Goal: Information Seeking & Learning: Learn about a topic

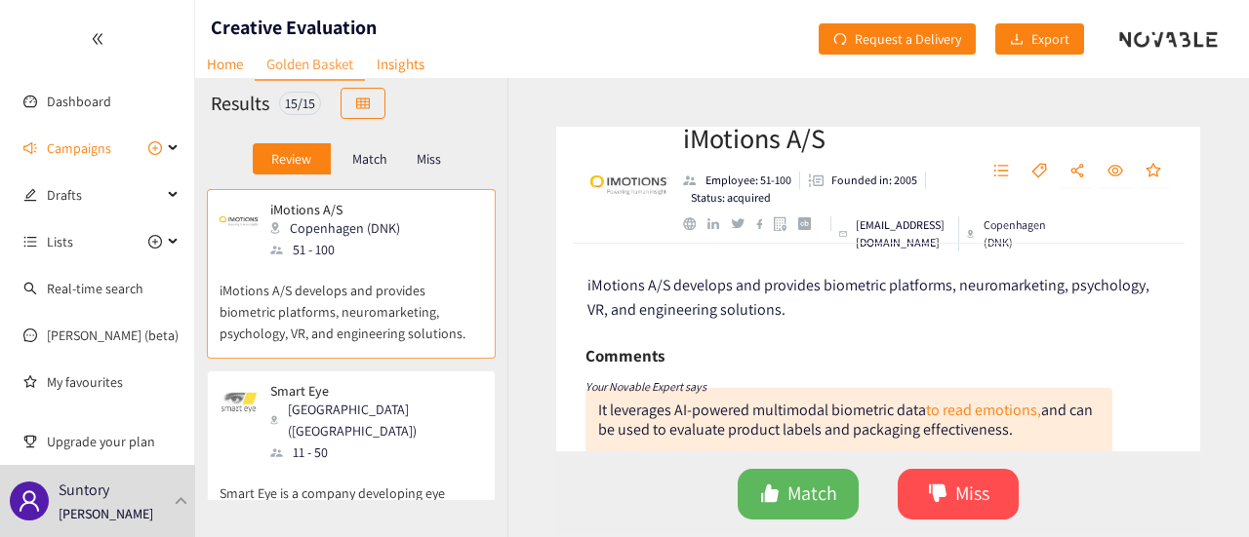
click at [416, 269] on p "iMotions A/S develops and provides biometric platforms, neuromarketing, psychol…" at bounding box center [350, 302] width 263 height 84
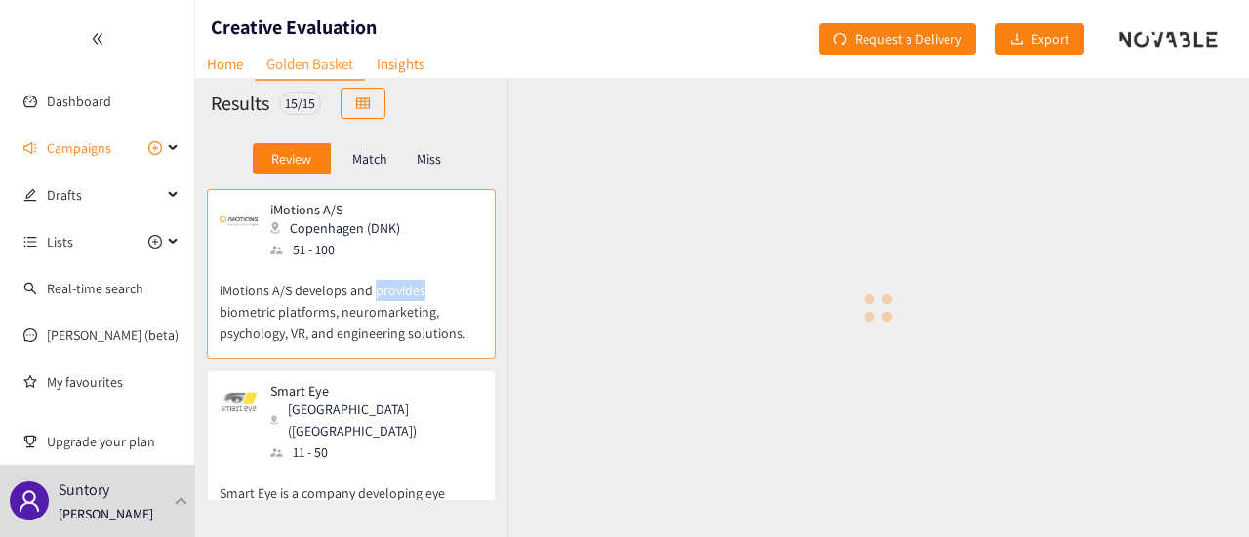
click at [416, 269] on p "iMotions A/S develops and provides biometric platforms, neuromarketing, psychol…" at bounding box center [350, 302] width 263 height 84
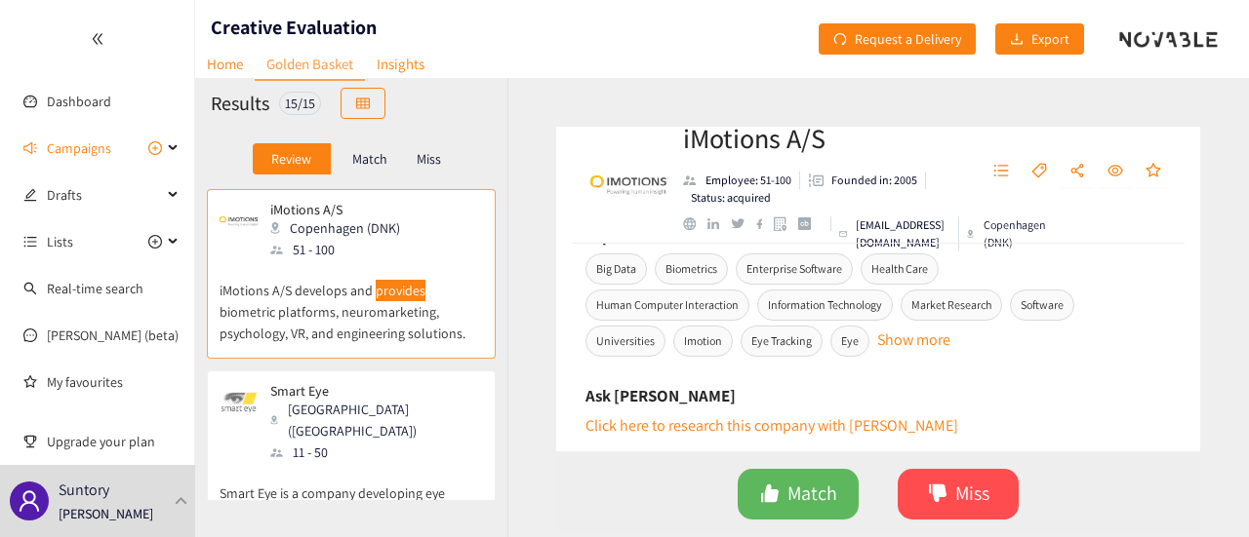
scroll to position [878, 0]
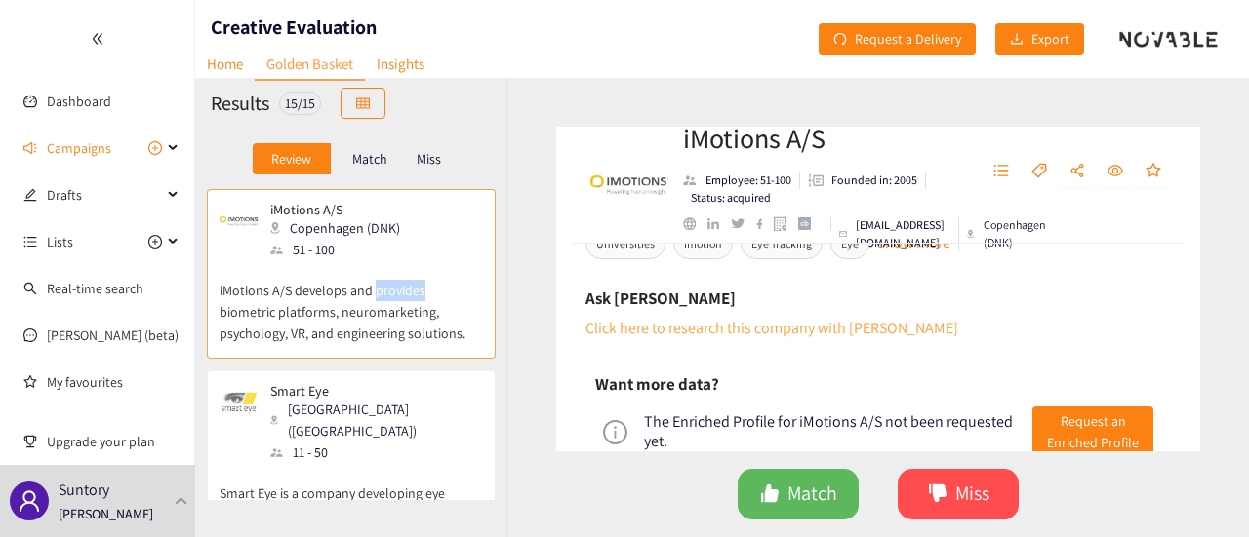
click at [834, 331] on link "Click here to research this company with [PERSON_NAME]" at bounding box center [771, 328] width 373 height 20
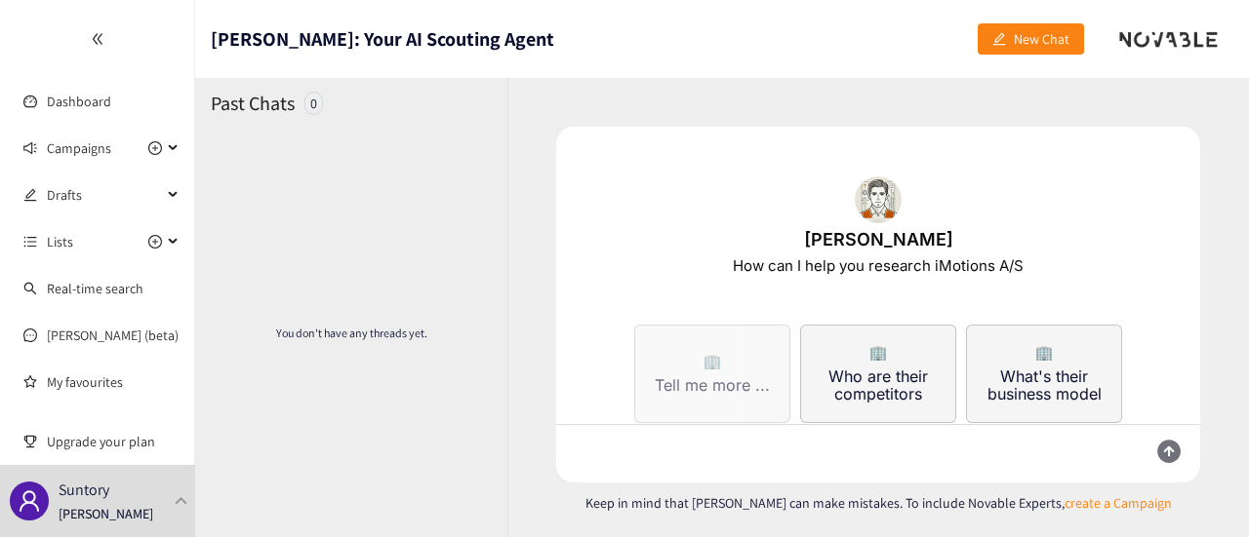
click at [734, 397] on button "🏢 Tell me more ..." at bounding box center [712, 374] width 156 height 99
type textarea "Tell me about iMotions A/S, [URL][DOMAIN_NAME]"
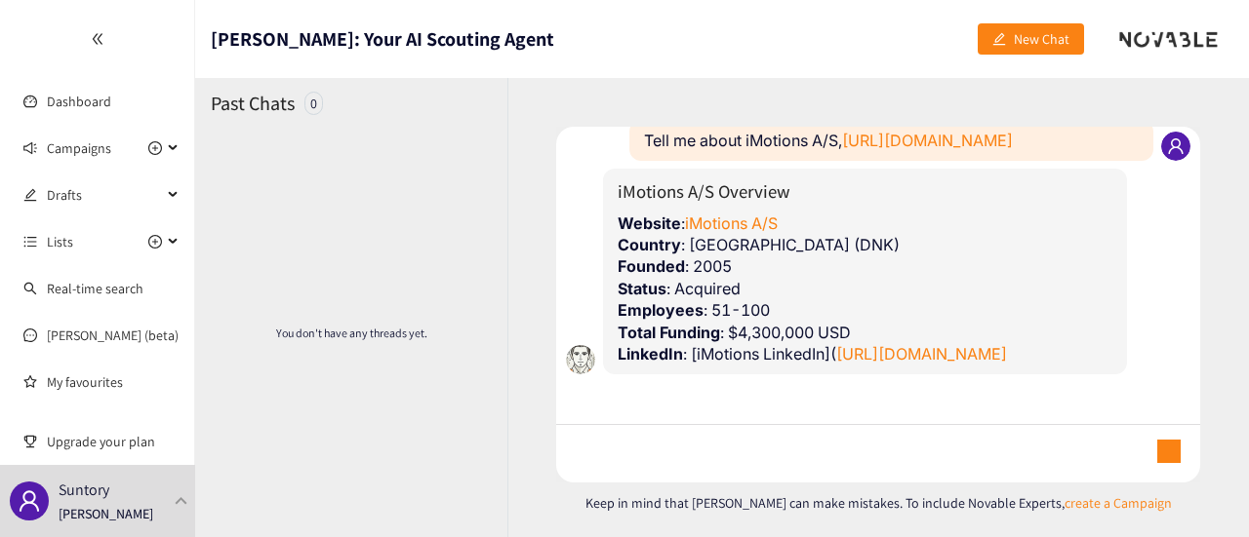
scroll to position [39, 0]
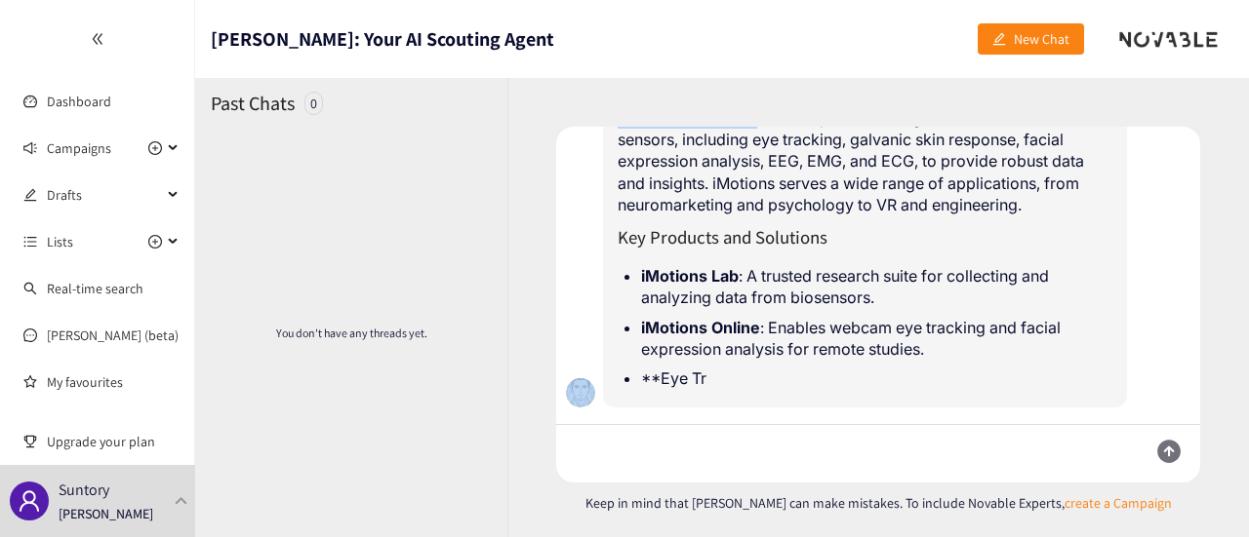
drag, startPoint x: 755, startPoint y: 146, endPoint x: 849, endPoint y: 145, distance: 93.7
click at [849, 145] on div "Novable User Tell me about iMotions A/S, [URL][DOMAIN_NAME] [PERSON_NAME] iMoti…" at bounding box center [878, 305] width 644 height 356
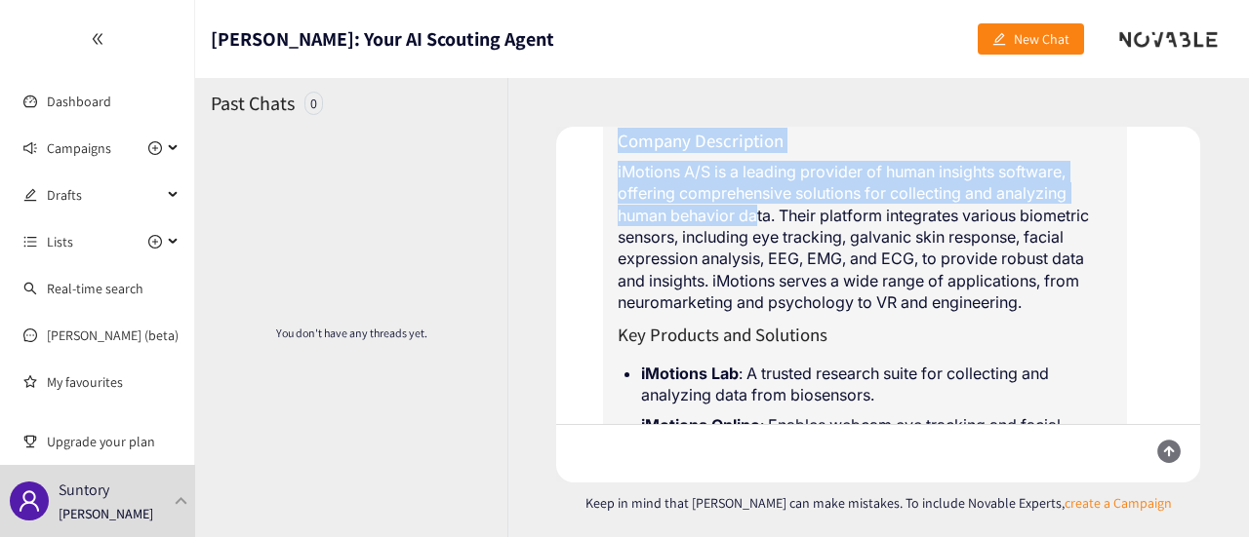
scroll to position [186, 0]
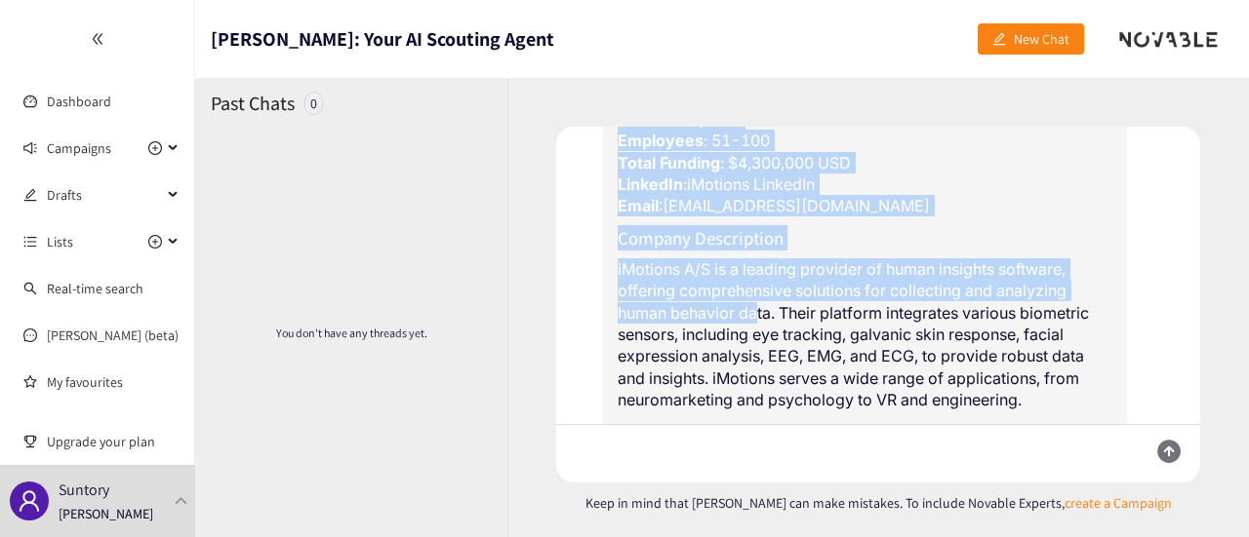
click at [864, 202] on p "Website : iMotions A/S Country : [GEOGRAPHIC_DATA] (DNK) Founded : 2005 Status …" at bounding box center [864, 130] width 495 height 175
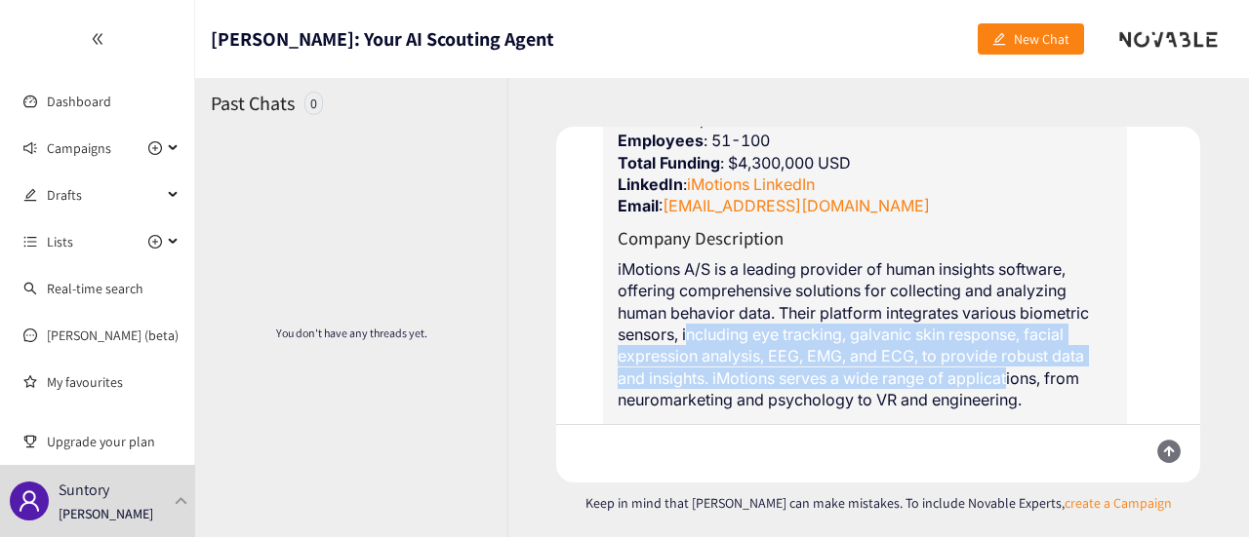
drag, startPoint x: 692, startPoint y: 330, endPoint x: 1012, endPoint y: 372, distance: 322.7
click at [1012, 372] on p "iMotions A/S is a leading provider of human insights software, offering compreh…" at bounding box center [864, 335] width 495 height 153
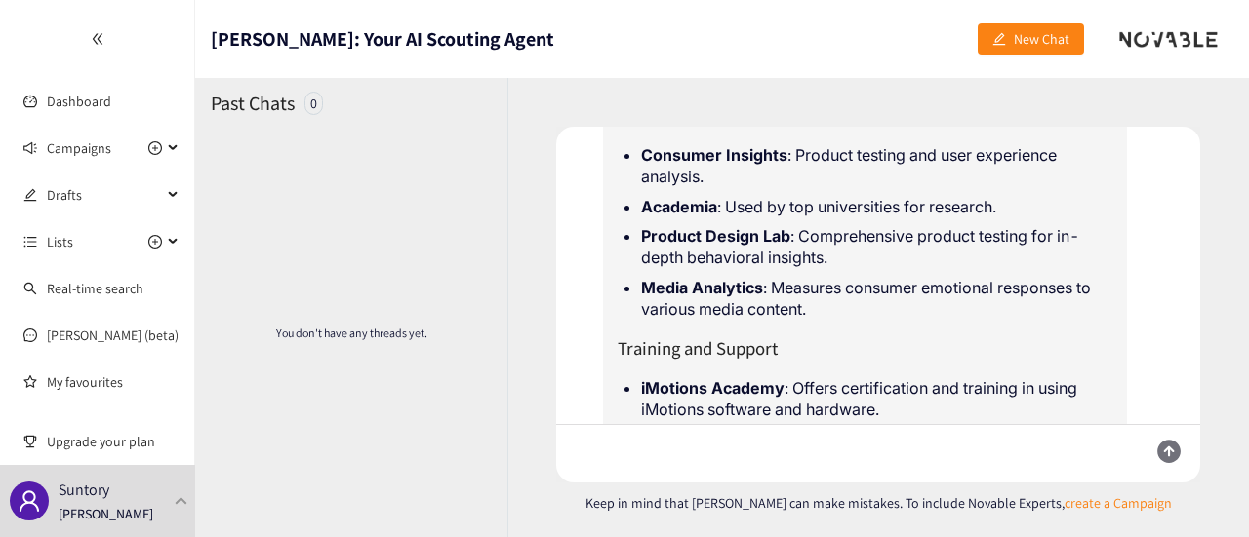
scroll to position [772, 0]
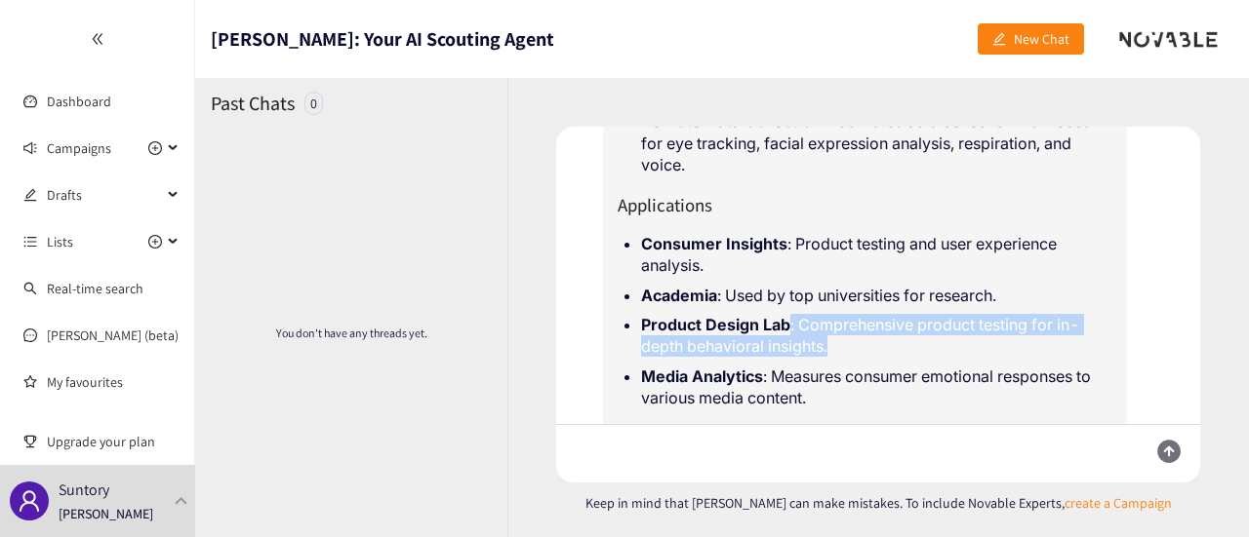
drag, startPoint x: 791, startPoint y: 323, endPoint x: 832, endPoint y: 350, distance: 49.2
click at [832, 350] on li "Product Design Lab : Comprehensive product testing for in-depth behavioral insi…" at bounding box center [876, 336] width 471 height 44
click at [783, 340] on li "Product Design Lab : Comprehensive product testing for in-depth behavioral insi…" at bounding box center [876, 336] width 471 height 44
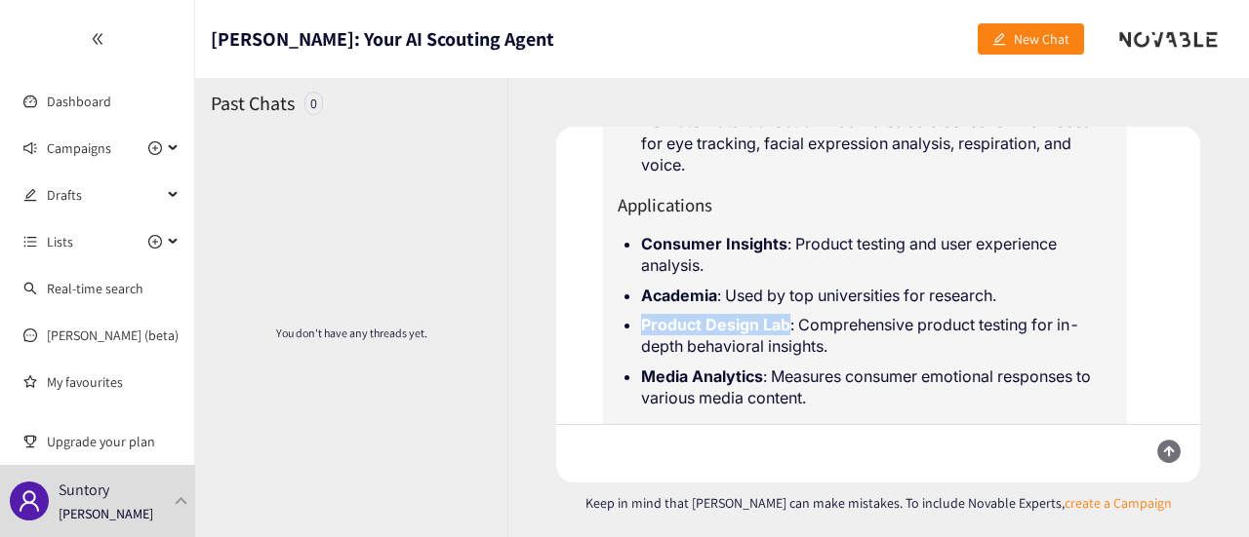
drag, startPoint x: 640, startPoint y: 323, endPoint x: 786, endPoint y: 322, distance: 146.3
click at [786, 322] on ul "Consumer Insights : Product testing and user experience analysis. Academia : Us…" at bounding box center [864, 321] width 495 height 192
copy strong "Product Design Lab"
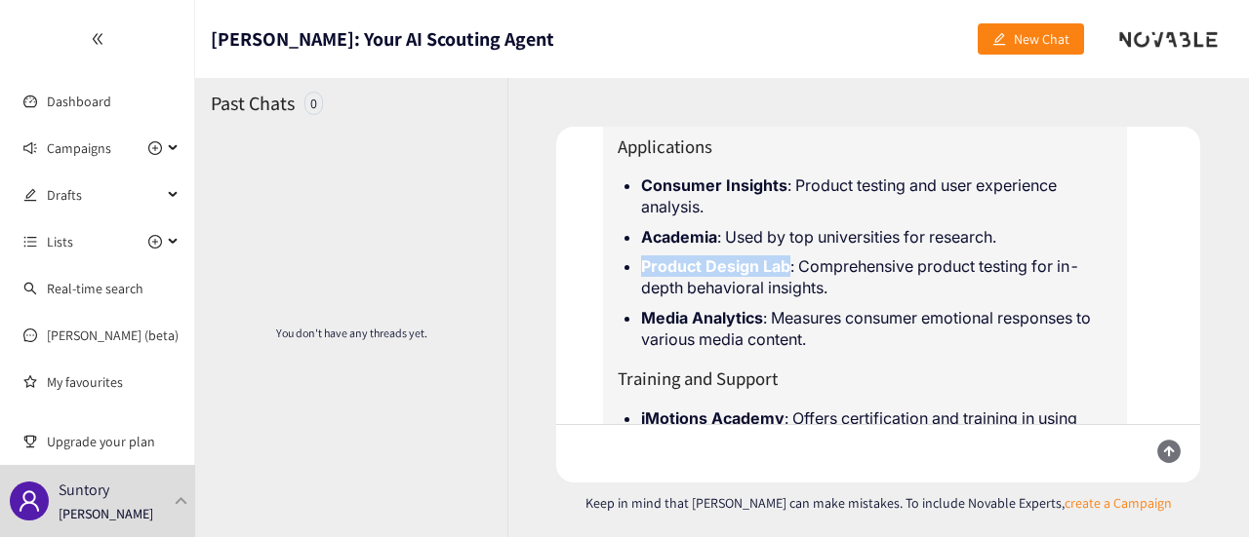
scroll to position [869, 0]
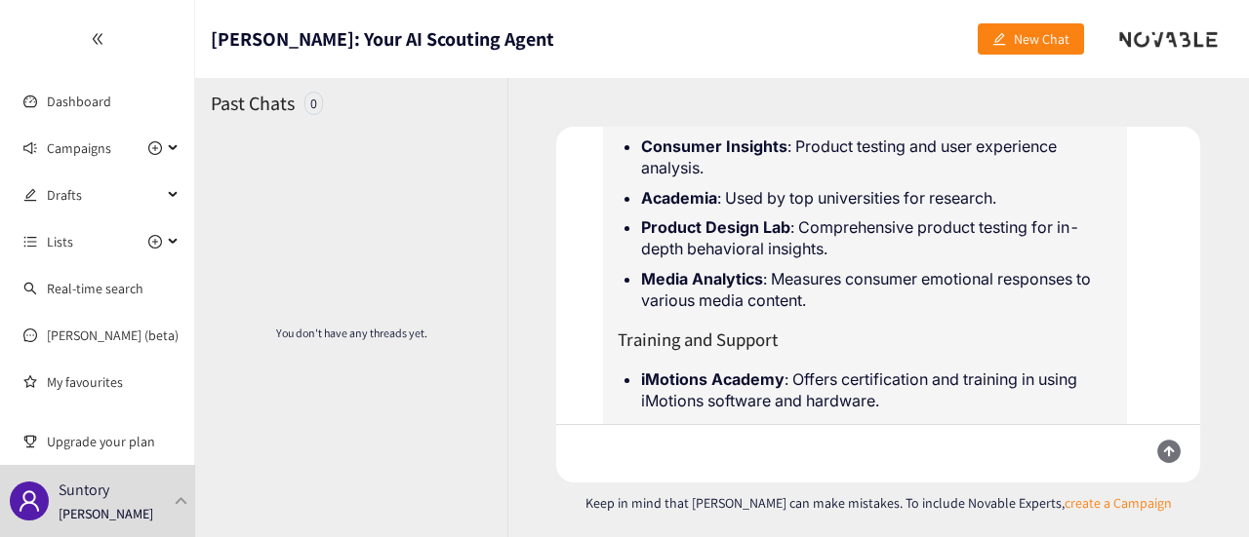
click at [849, 299] on li "Media Analytics : Measures consumer emotional responses to various media conten…" at bounding box center [876, 290] width 471 height 44
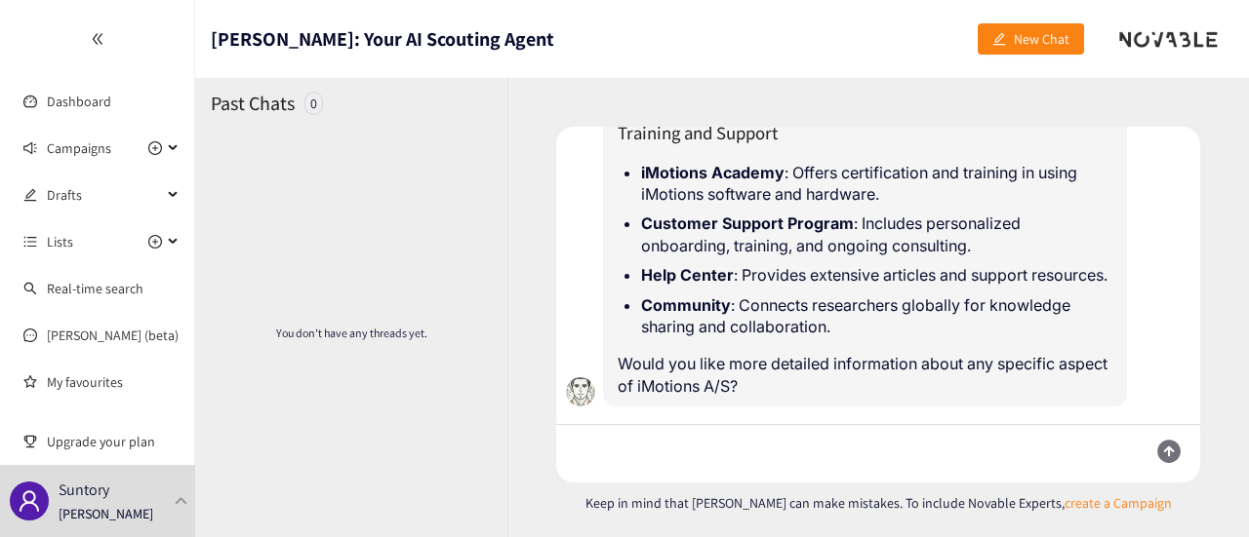
scroll to position [1097, 0]
click at [788, 434] on textarea at bounding box center [844, 454] width 576 height 58
paste textarea "Product Design Lab"
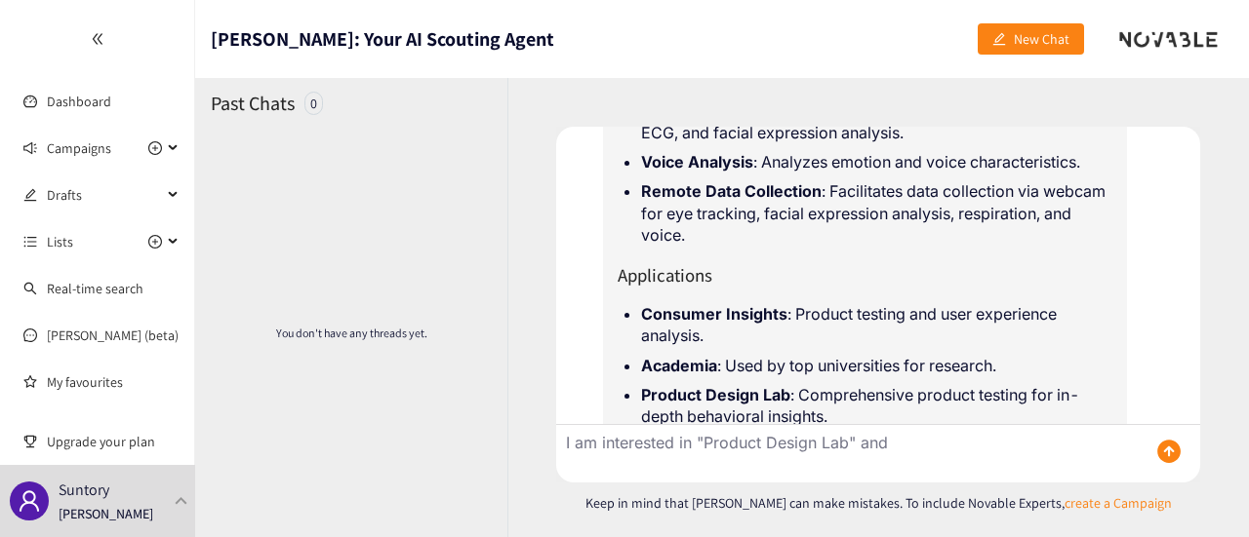
scroll to position [902, 0]
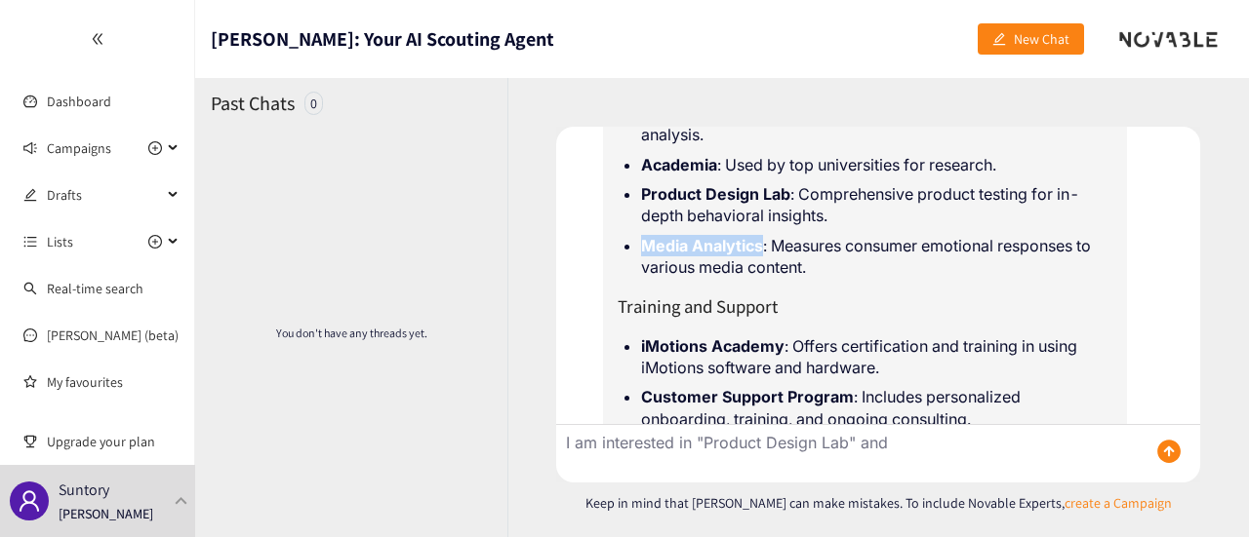
drag, startPoint x: 640, startPoint y: 251, endPoint x: 766, endPoint y: 249, distance: 125.9
click at [766, 249] on li "Media Analytics : Measures consumer emotional responses to various media conten…" at bounding box center [876, 257] width 471 height 44
copy strong "Media Analytics"
click at [917, 442] on textarea "I am interested in "Product Design Lab" and" at bounding box center [844, 454] width 576 height 58
paste textarea "Media Analytics"
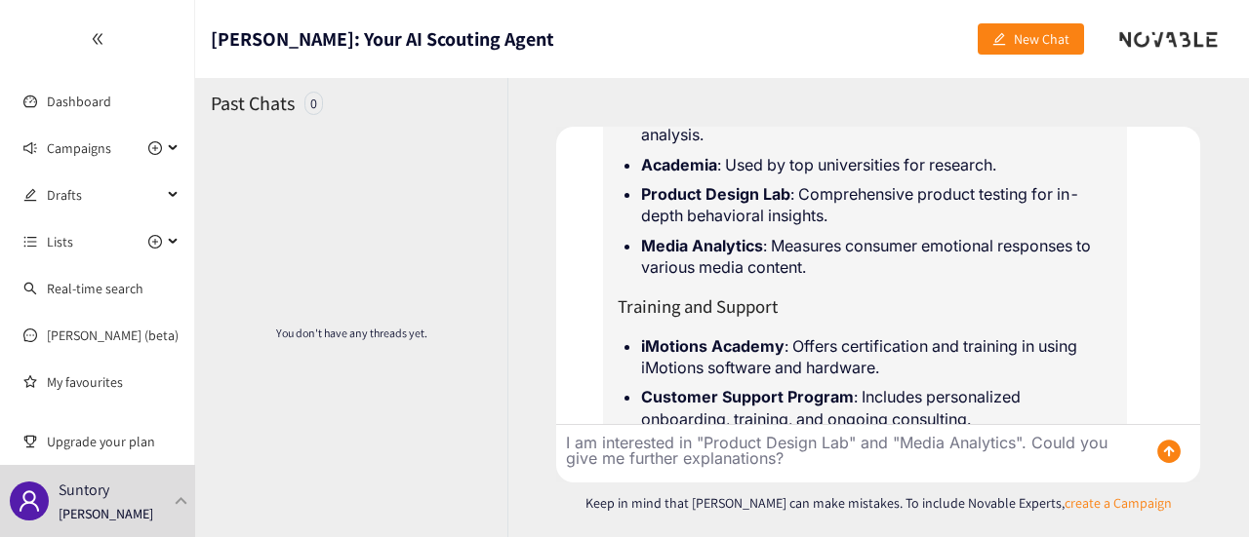
type textarea "I am interested in "Product Design Lab" and "Media Analytics". Could you give m…"
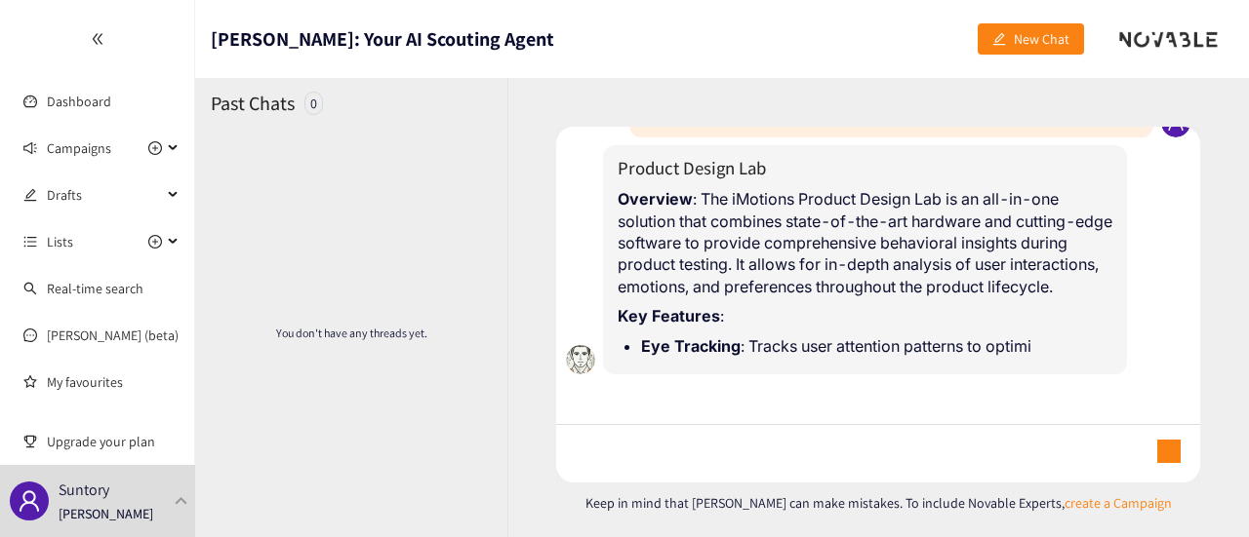
scroll to position [1378, 0]
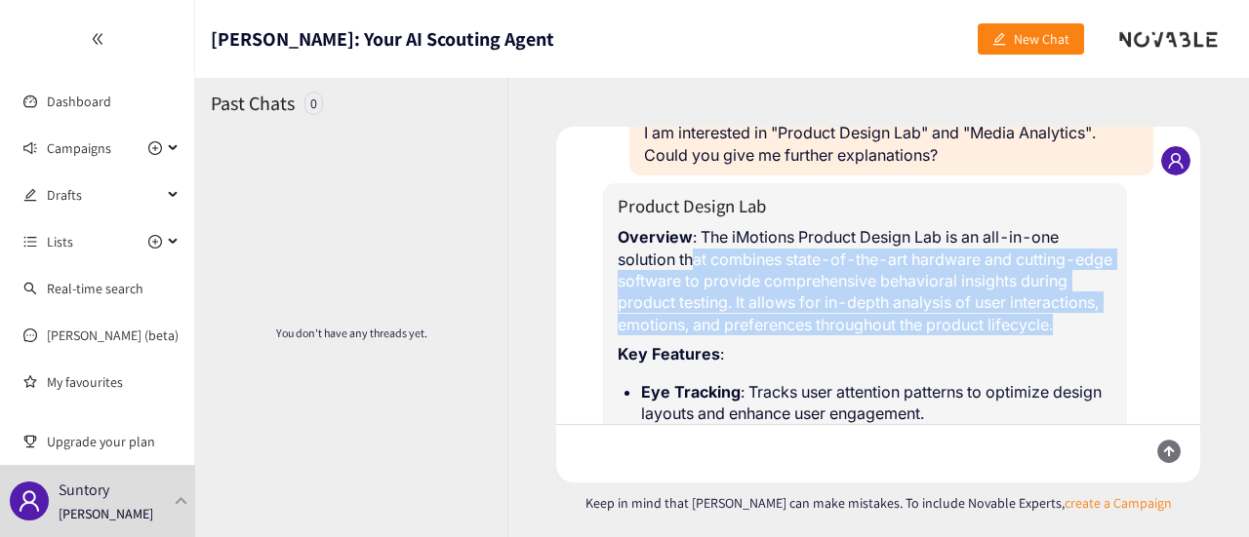
drag, startPoint x: 698, startPoint y: 279, endPoint x: 844, endPoint y: 364, distance: 168.3
click at [844, 336] on p "Overview : The iMotions Product Design Lab is an all-in-one solution that combi…" at bounding box center [864, 280] width 495 height 109
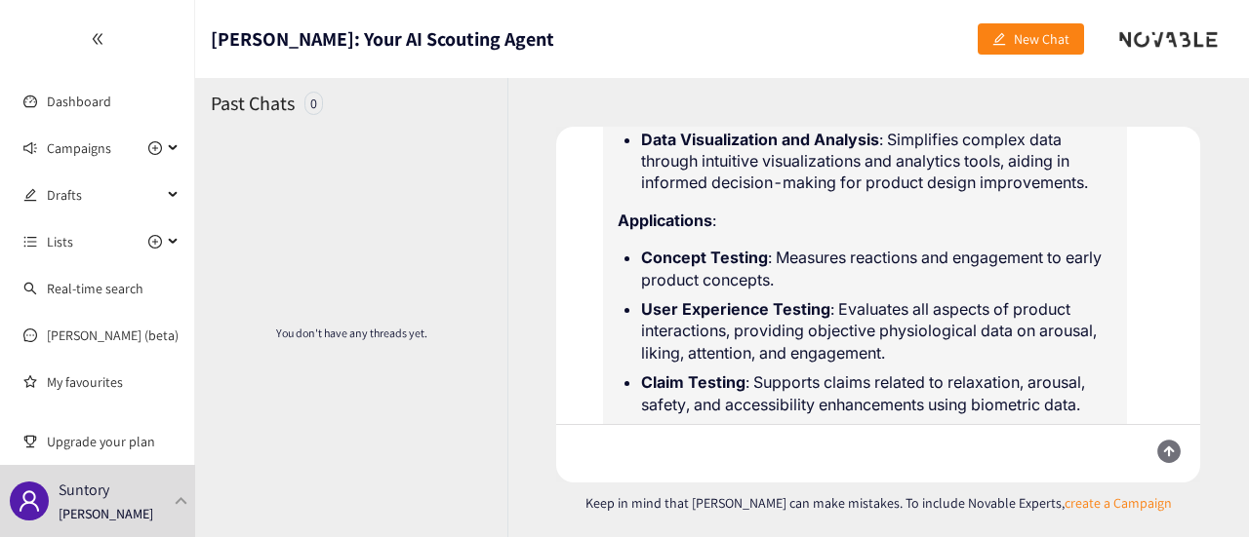
scroll to position [1866, 0]
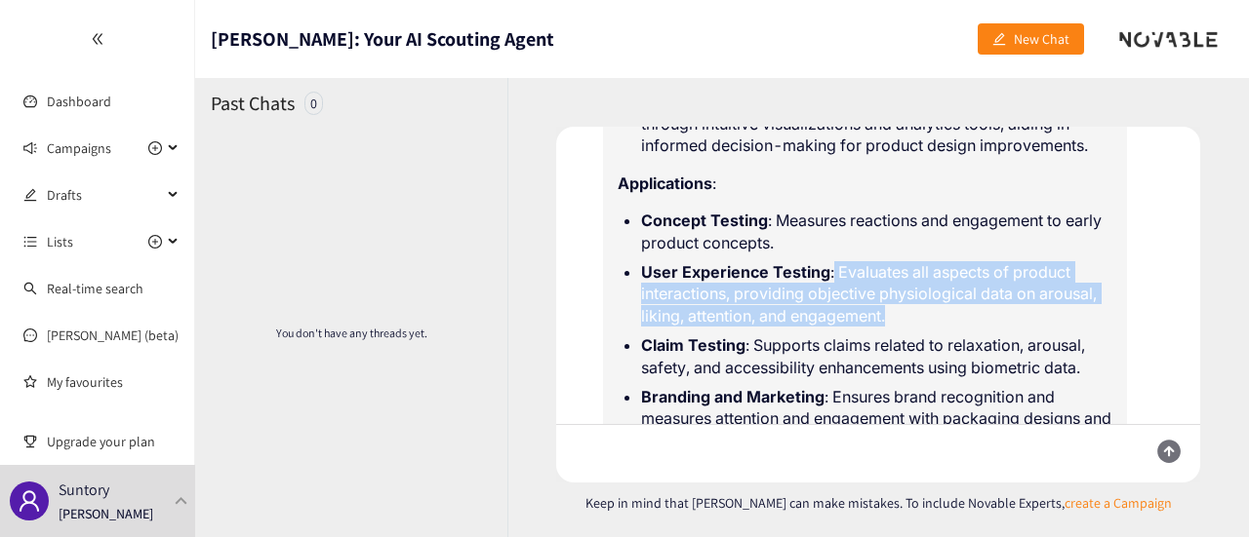
drag, startPoint x: 831, startPoint y: 315, endPoint x: 917, endPoint y: 360, distance: 96.9
click at [917, 327] on li "User Experience Testing : Evaluates all aspects of product interactions, provid…" at bounding box center [876, 293] width 471 height 65
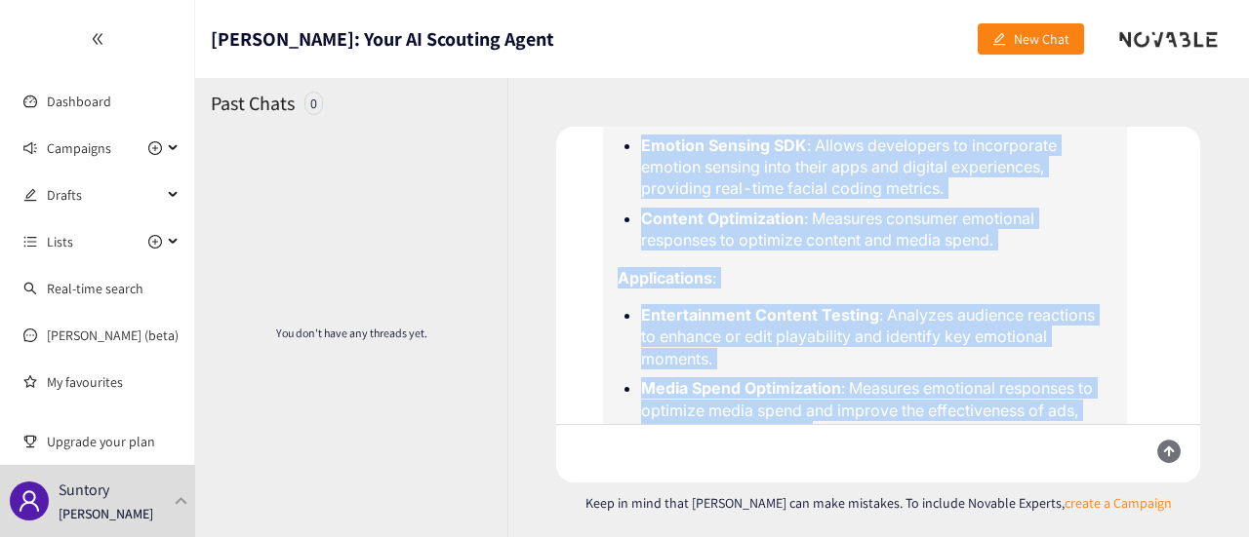
scroll to position [3333, 0]
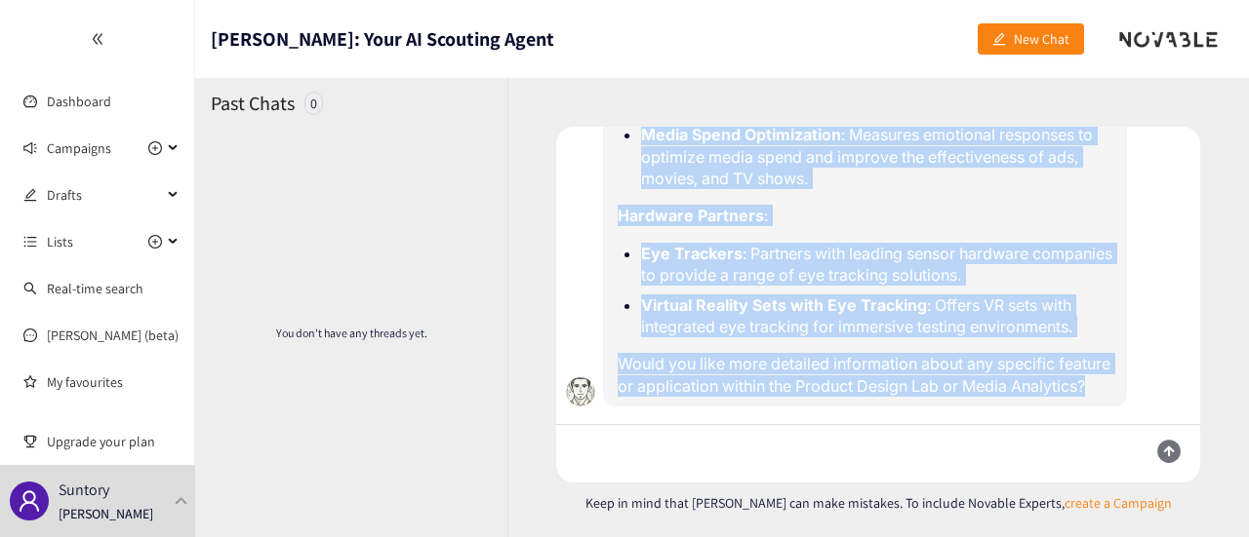
drag, startPoint x: 619, startPoint y: 202, endPoint x: 959, endPoint y: 423, distance: 405.3
click at [959, 423] on div "Novable User Tell me about iMotions A/S, [URL][DOMAIN_NAME] [PERSON_NAME] iMoti…" at bounding box center [878, 276] width 644 height 298
copy div "Key Features : Eye Tracking : Tracks user attention patterns to optimize design…"
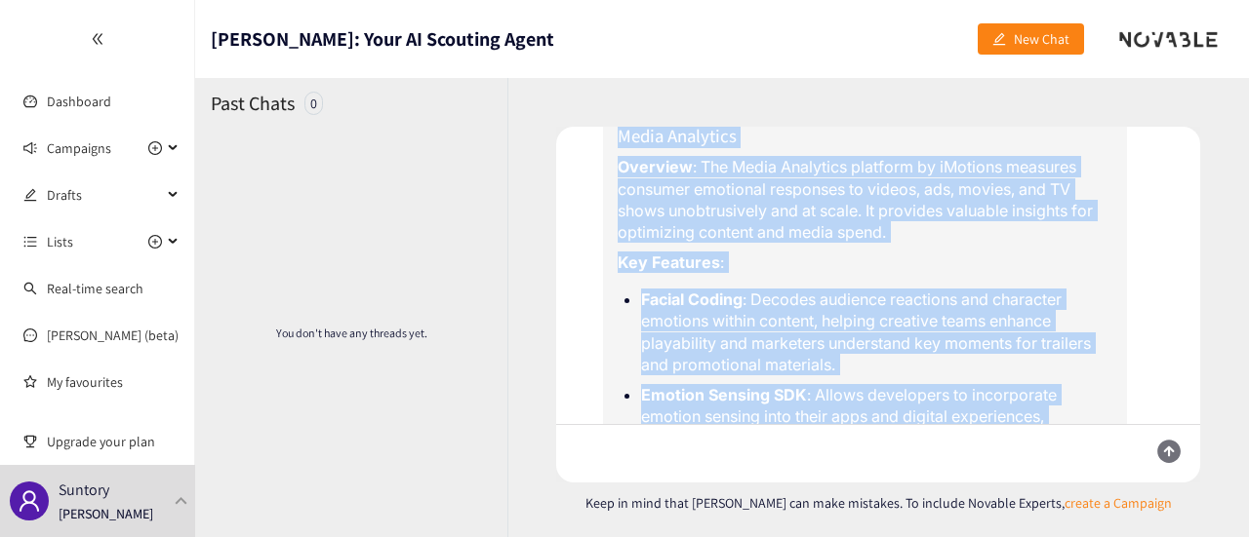
scroll to position [2553, 0]
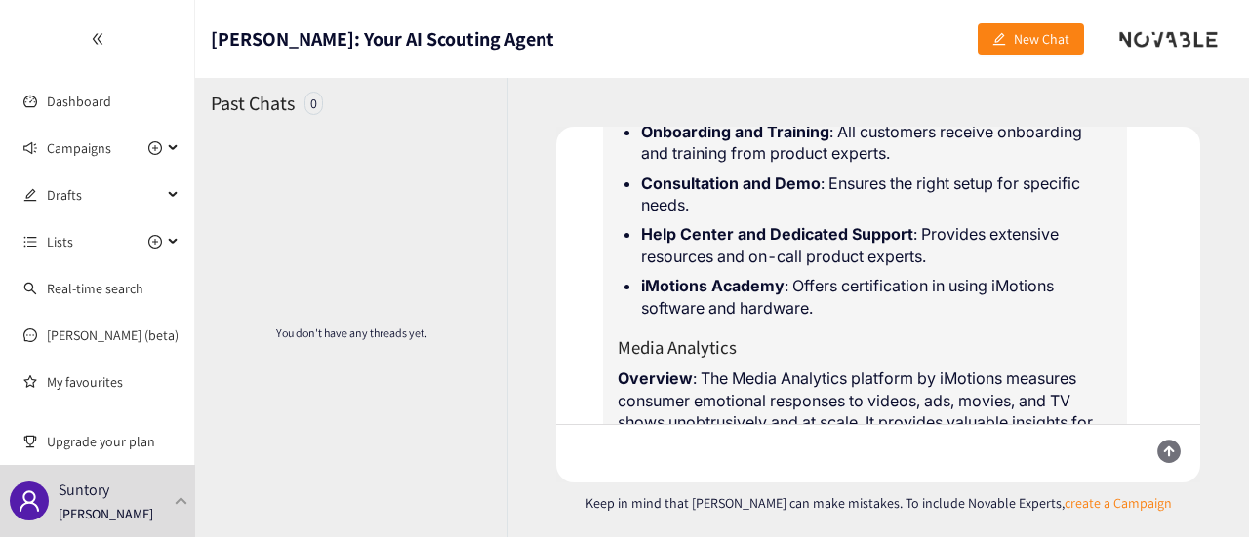
click at [97, 40] on icon "double-left" at bounding box center [98, 39] width 14 height 14
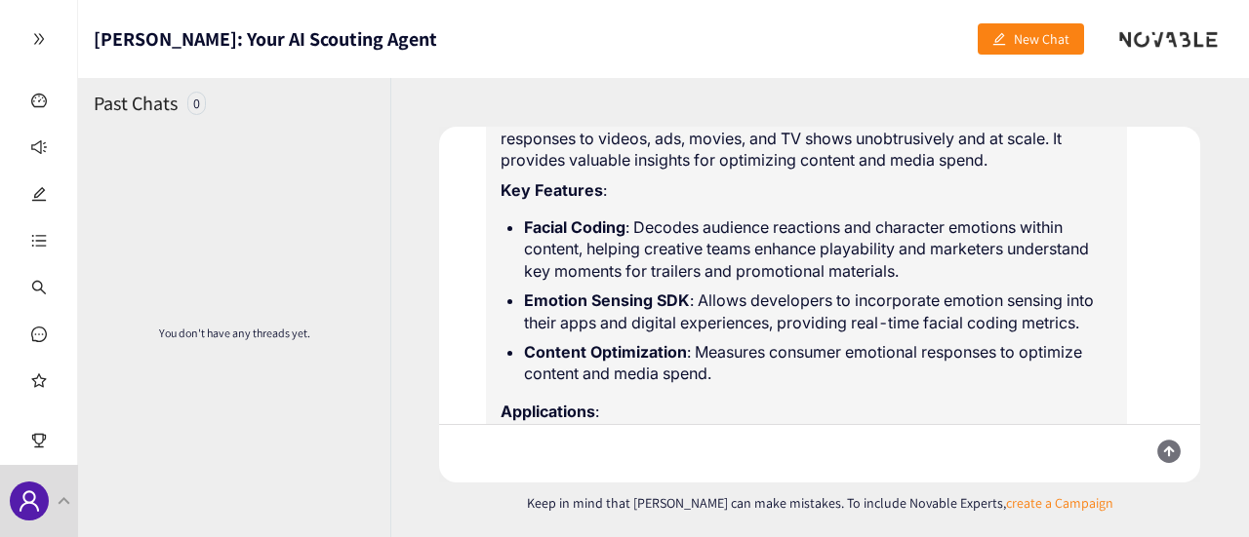
scroll to position [2335, 0]
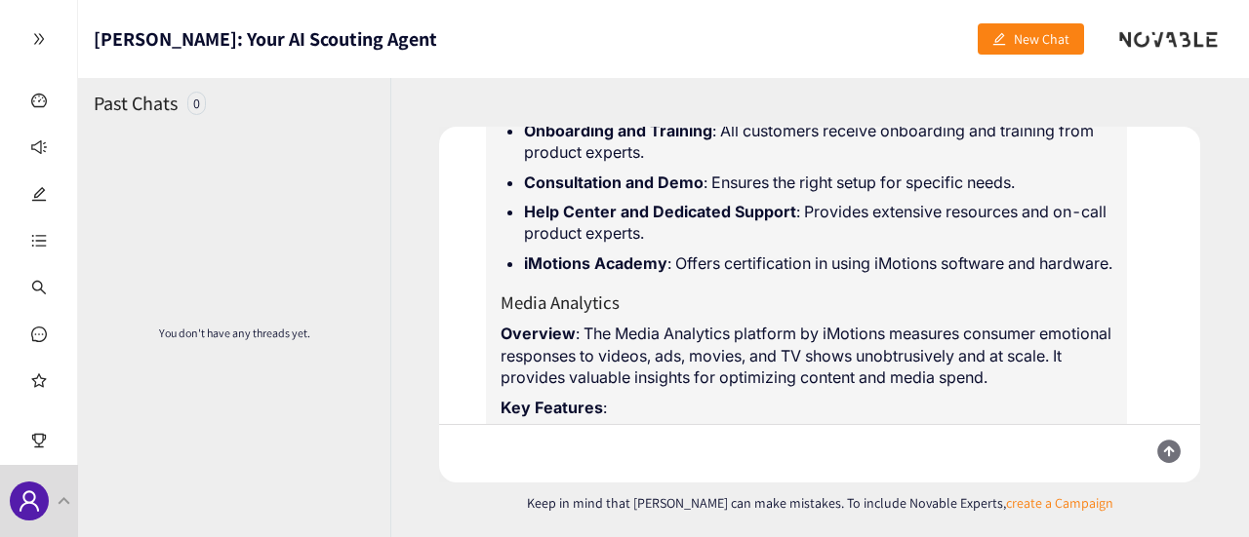
click at [37, 45] on icon "double-right" at bounding box center [39, 39] width 14 height 14
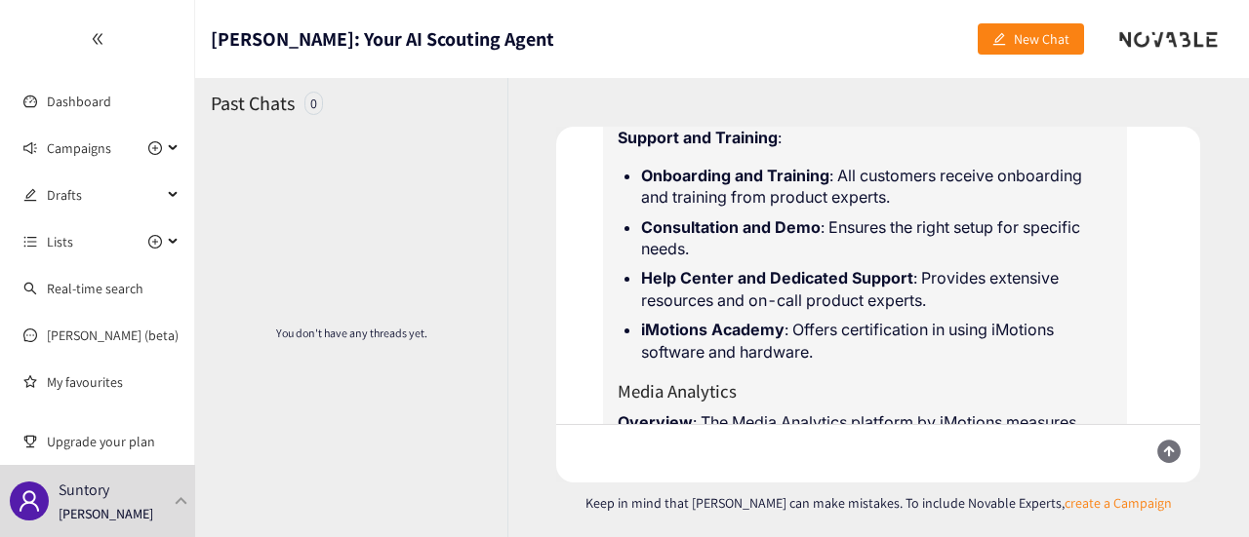
scroll to position [2553, 0]
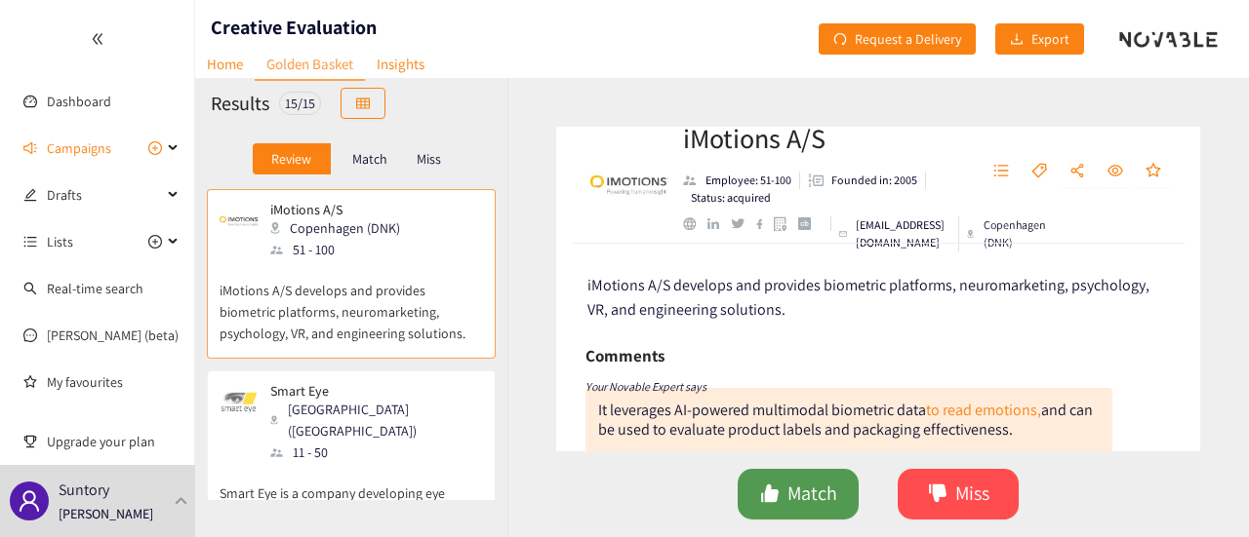
click at [808, 487] on span "Match" at bounding box center [812, 494] width 50 height 30
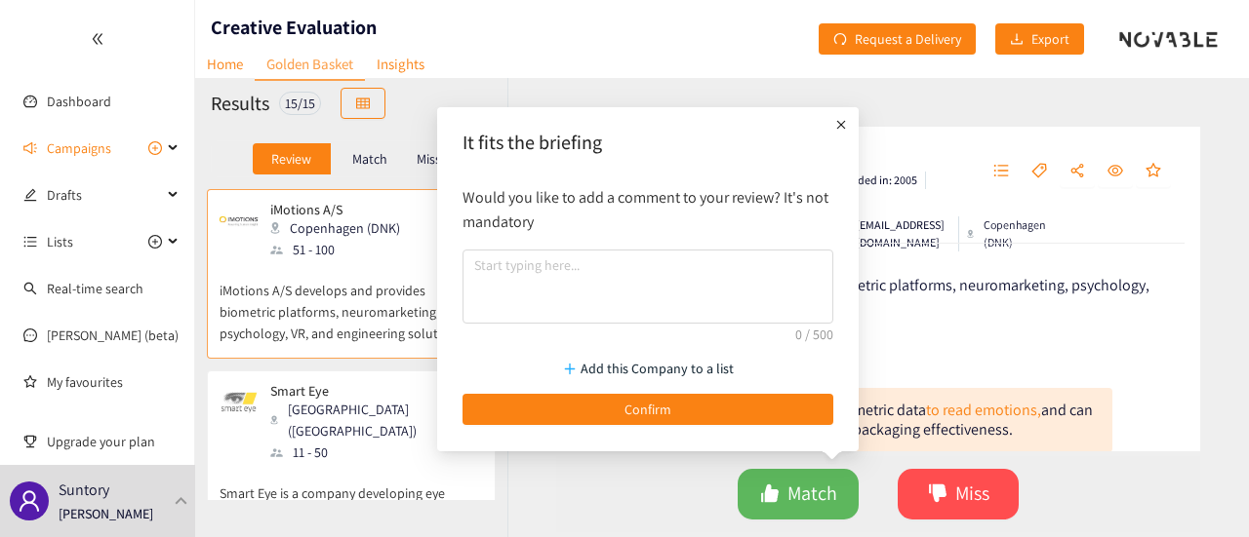
click at [839, 126] on icon "plus" at bounding box center [841, 124] width 9 height 9
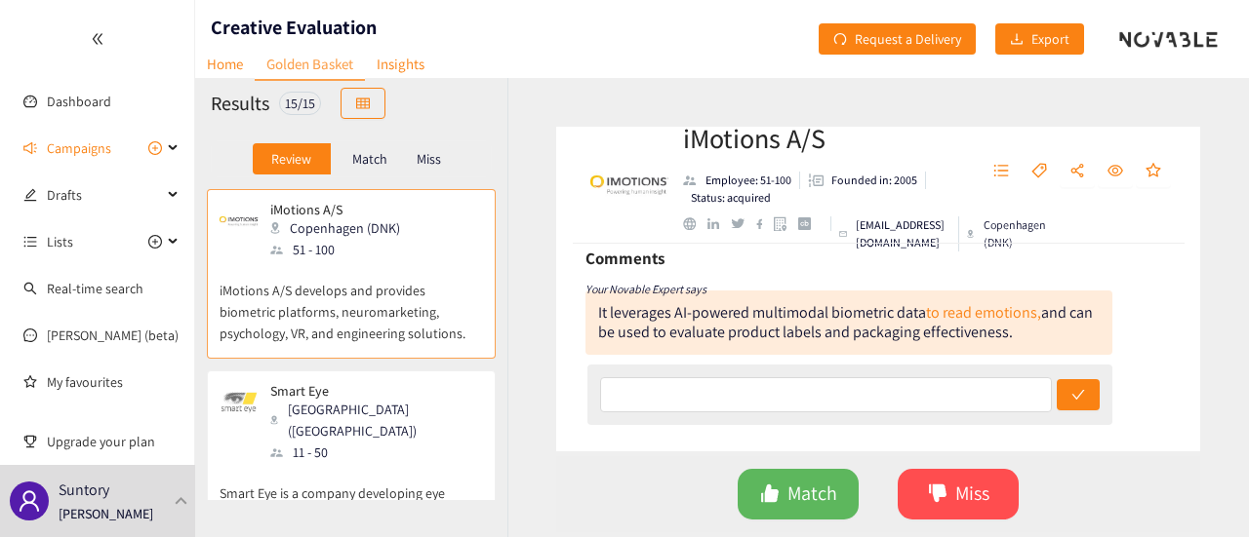
scroll to position [195, 0]
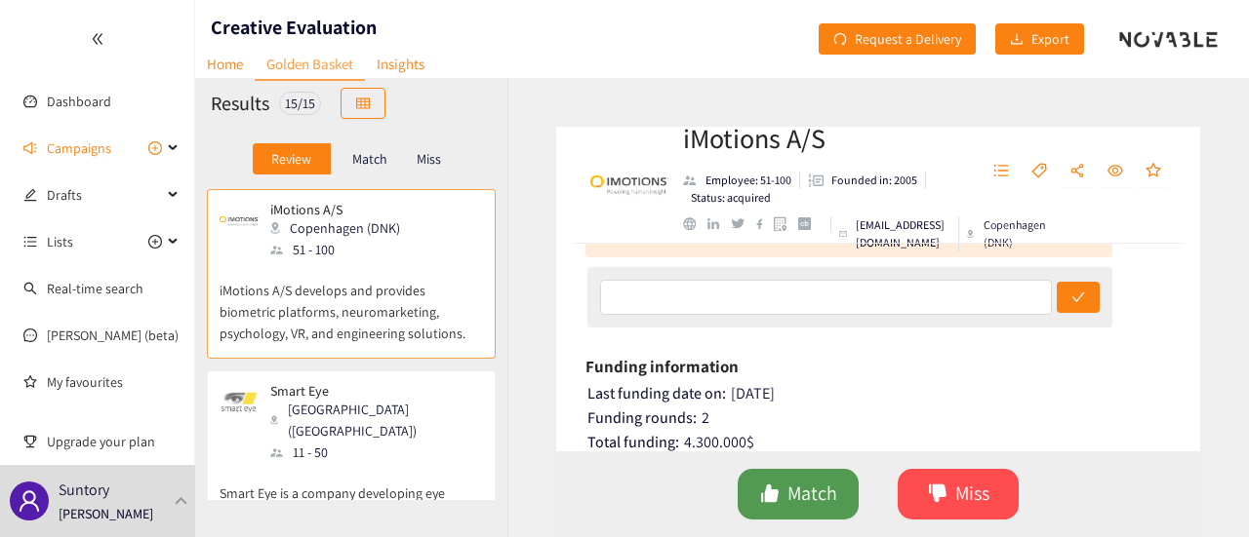
click at [788, 484] on span "Match" at bounding box center [812, 494] width 50 height 30
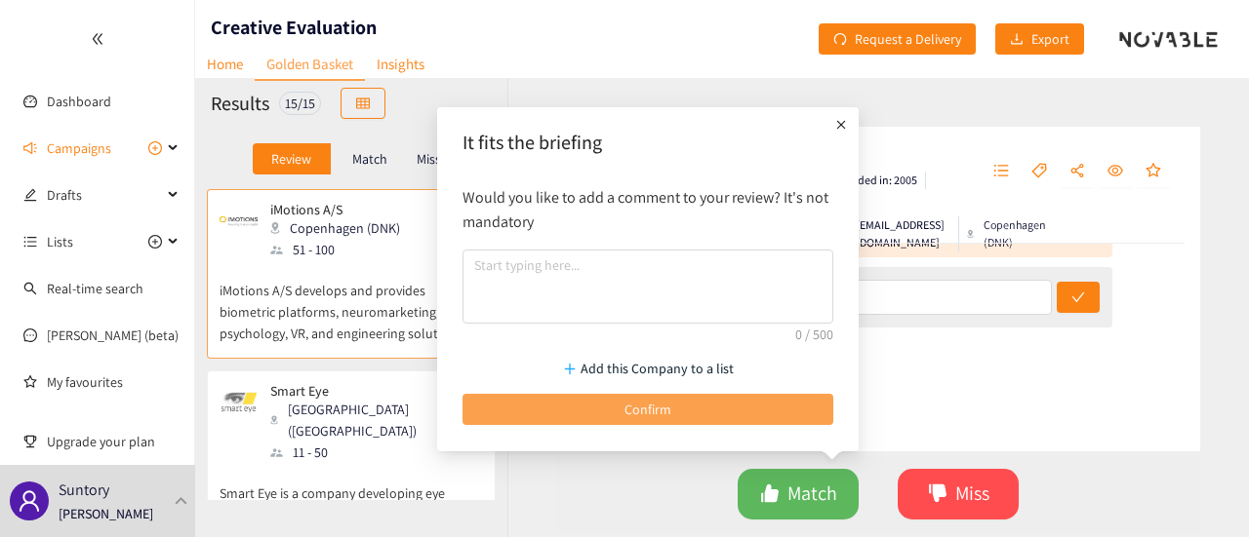
click at [707, 420] on button "Confirm" at bounding box center [647, 409] width 371 height 31
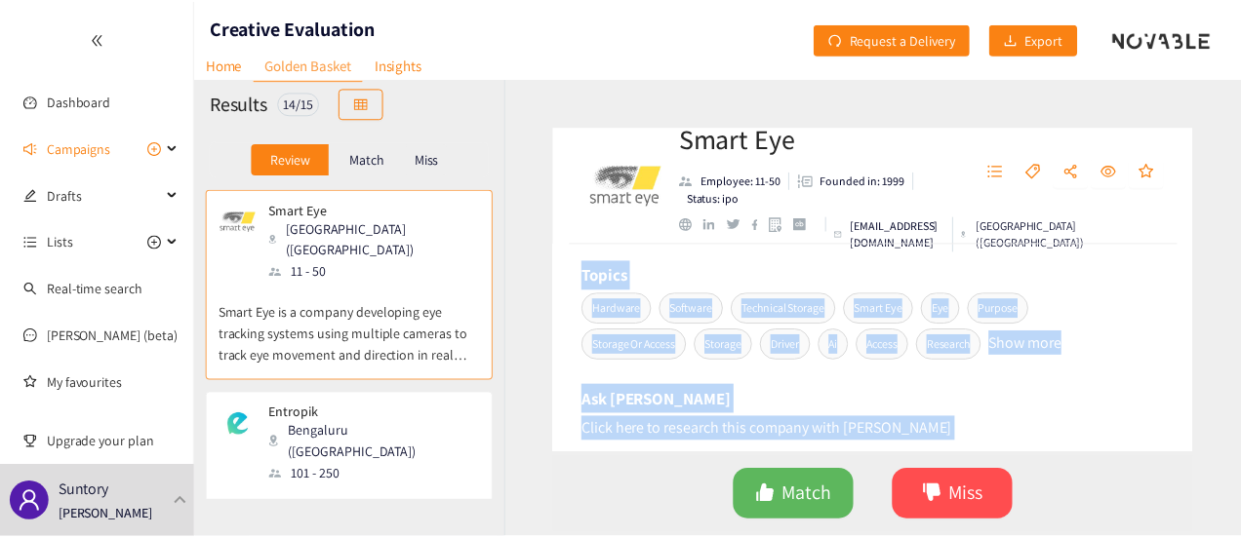
scroll to position [1114, 0]
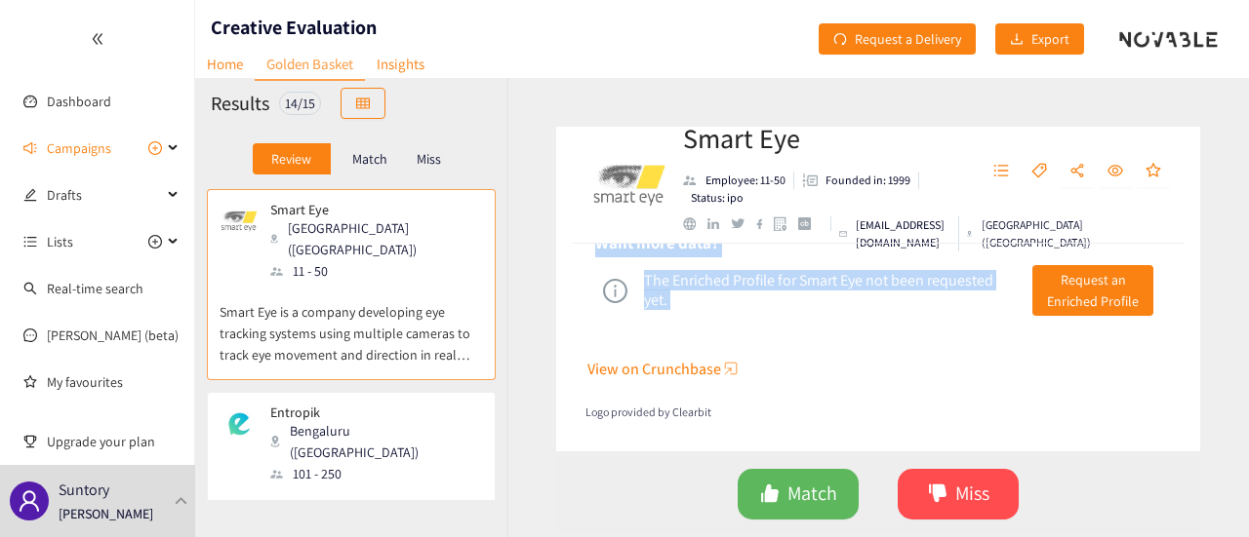
drag, startPoint x: 587, startPoint y: 282, endPoint x: 949, endPoint y: 393, distance: 378.6
click at [949, 393] on div "Smart Eye is a company developing eye tracking systems using multiple cameras t…" at bounding box center [878, 348] width 644 height 208
copy div "Smart Eye is a company developing eye tracking systems using multiple cameras t…"
click at [933, 498] on icon "dislike" at bounding box center [938, 494] width 18 height 18
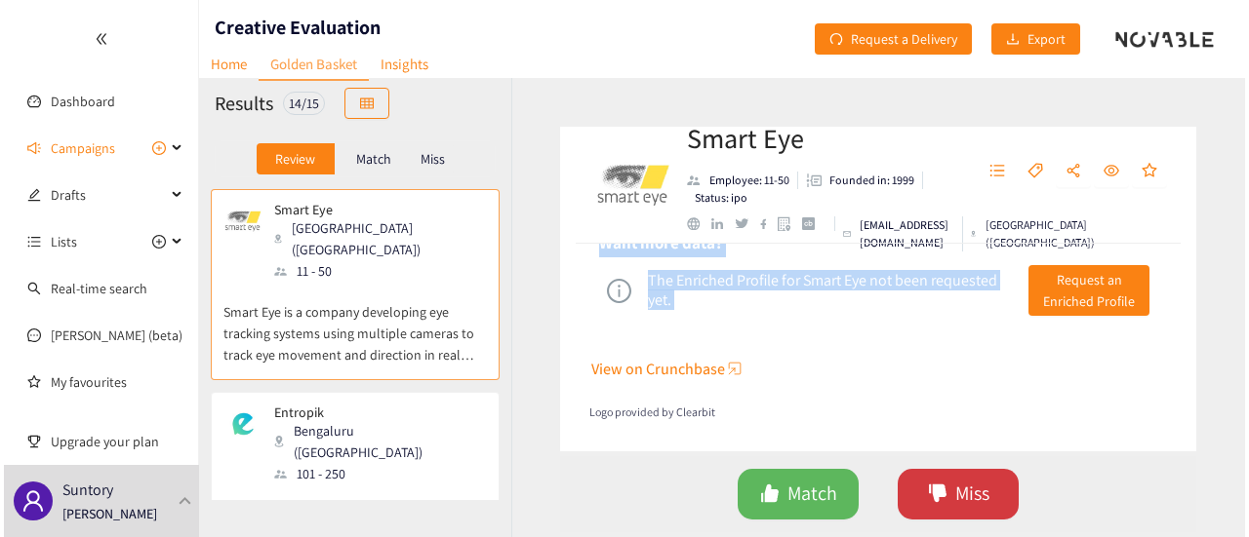
scroll to position [1112, 0]
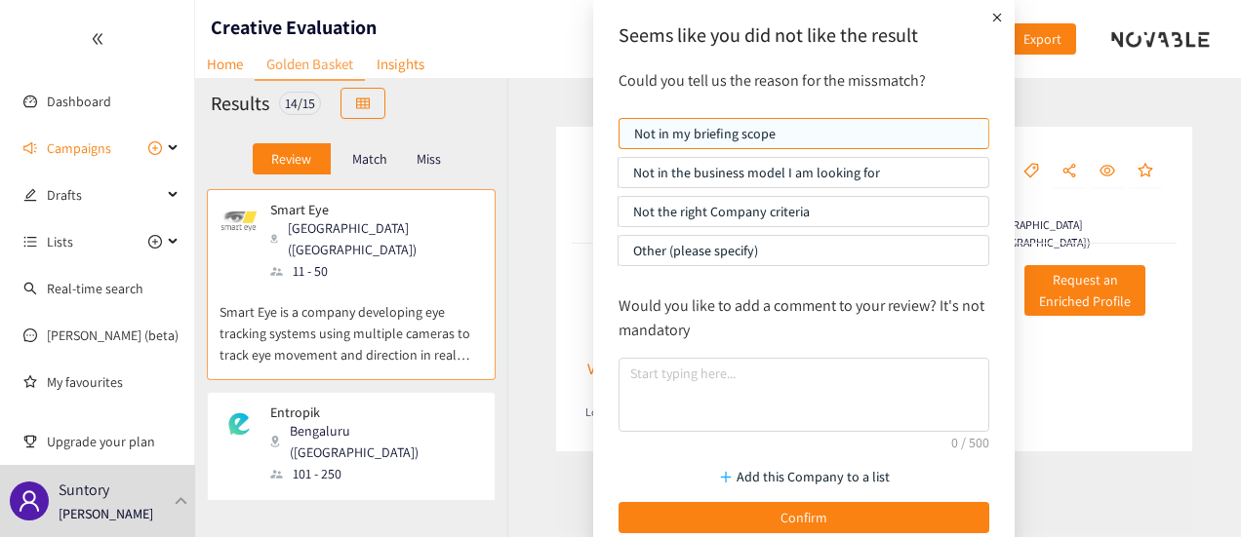
click at [792, 172] on p "Not in the business model I am looking for" at bounding box center [803, 172] width 340 height 29
click at [618, 178] on input "Not in the business model I am looking for" at bounding box center [618, 178] width 0 height 0
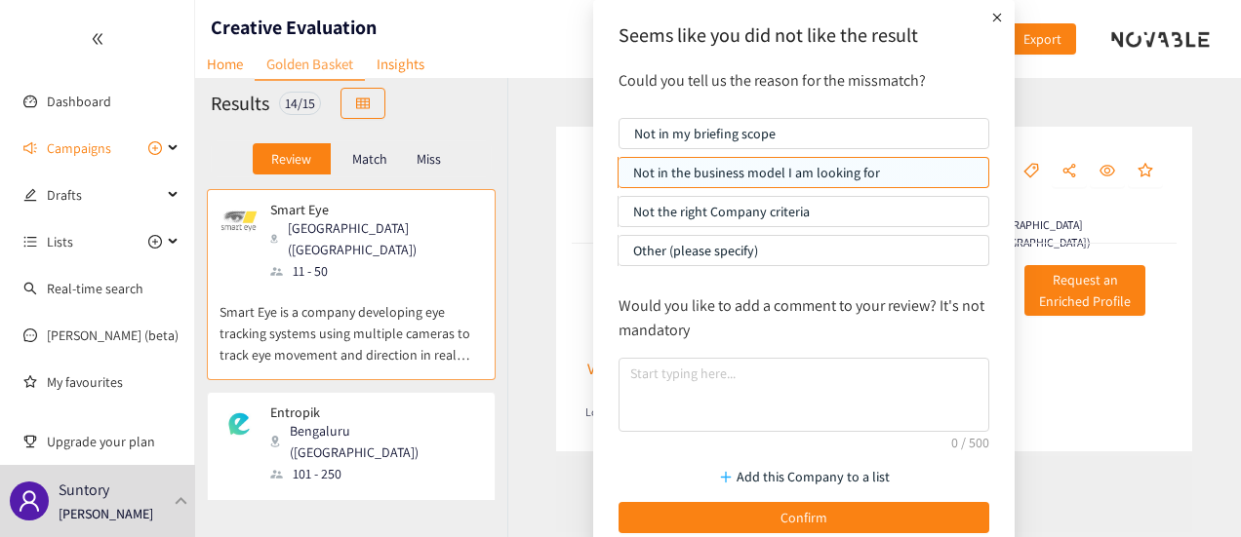
click at [796, 216] on p "Not the right Company criteria" at bounding box center [803, 211] width 340 height 29
click at [618, 217] on input "Not the right Company criteria" at bounding box center [618, 217] width 0 height 0
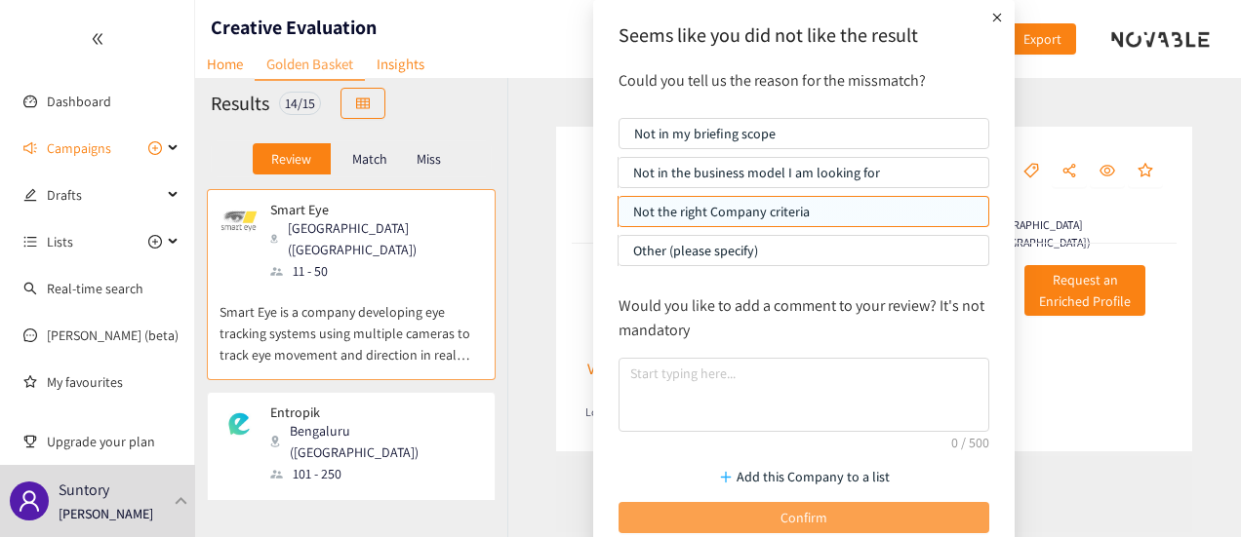
click at [790, 522] on span "Confirm" at bounding box center [803, 517] width 47 height 21
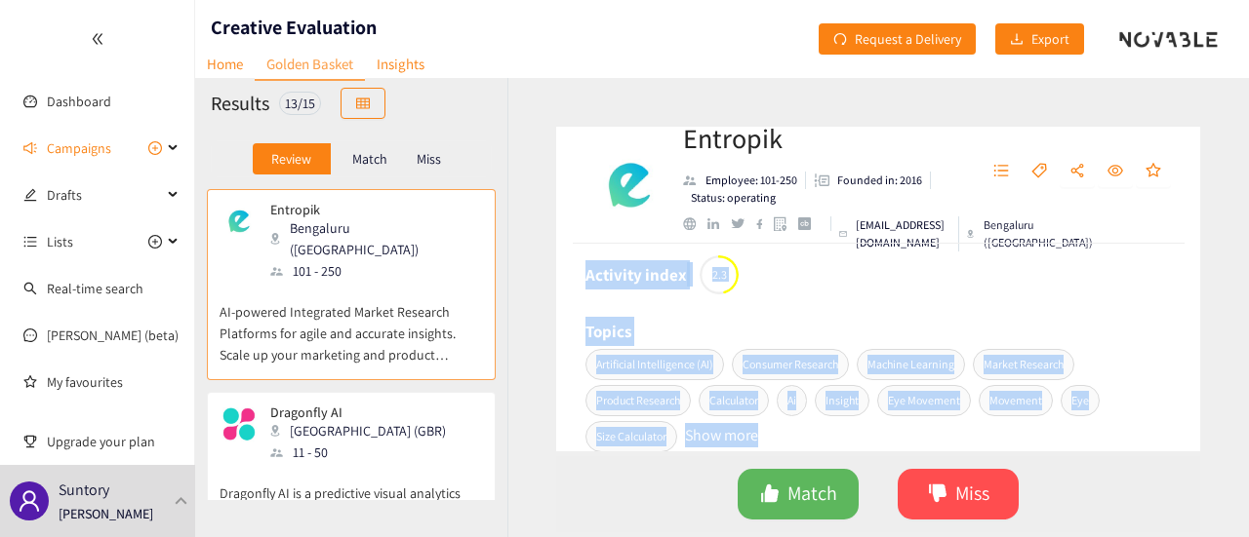
scroll to position [753, 0]
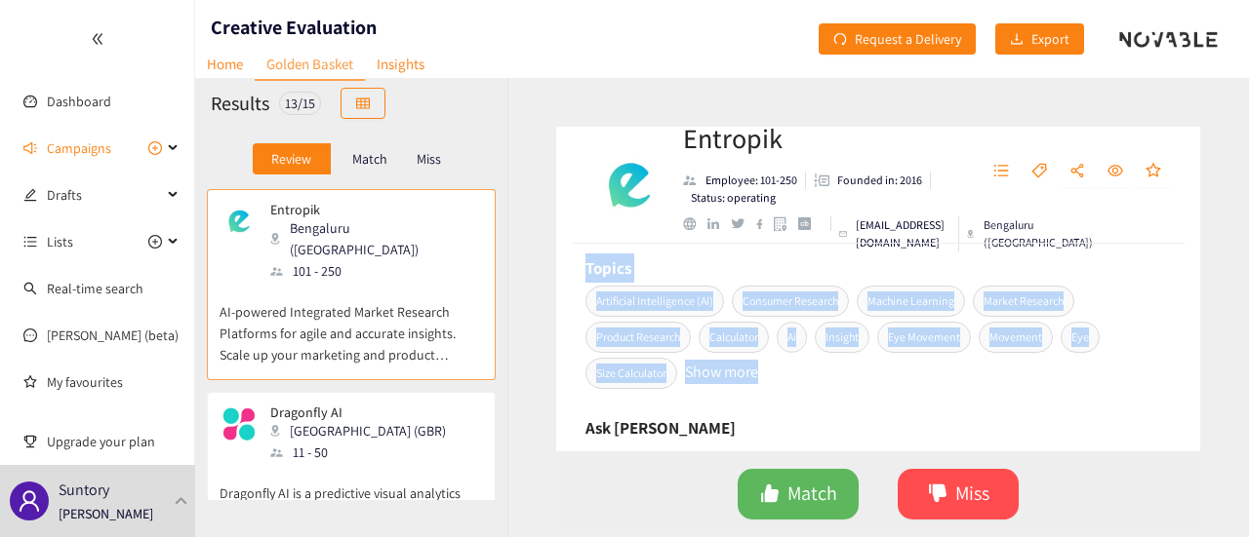
drag, startPoint x: 587, startPoint y: 279, endPoint x: 787, endPoint y: 376, distance: 222.1
click at [787, 376] on div "AI -powered Integrated Market Research Platforms for agile and accurate insight…" at bounding box center [878, 348] width 644 height 208
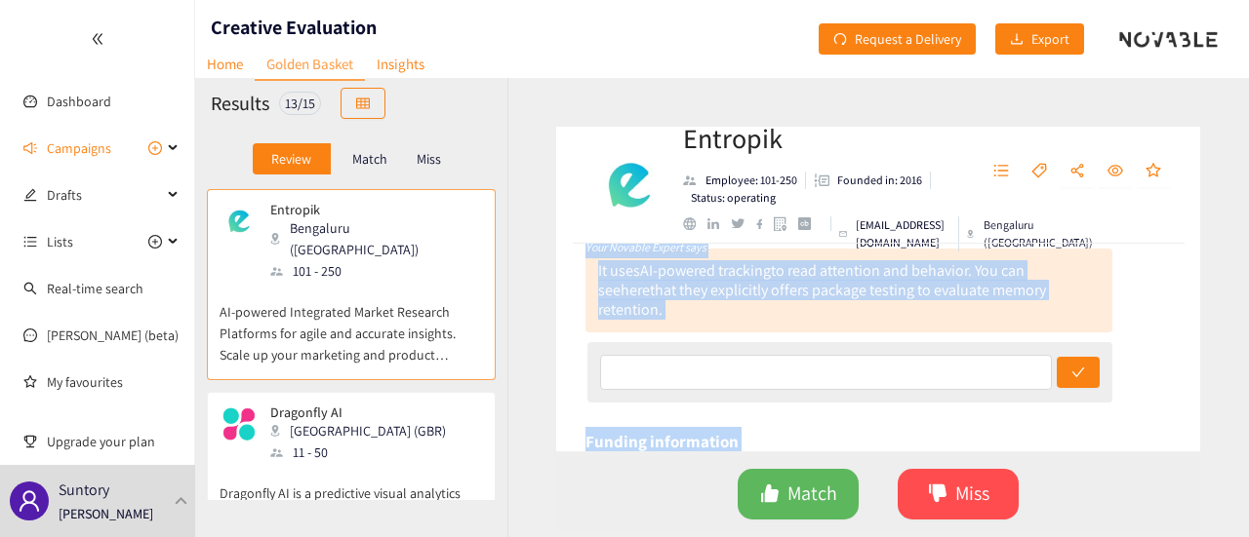
scroll to position [70, 0]
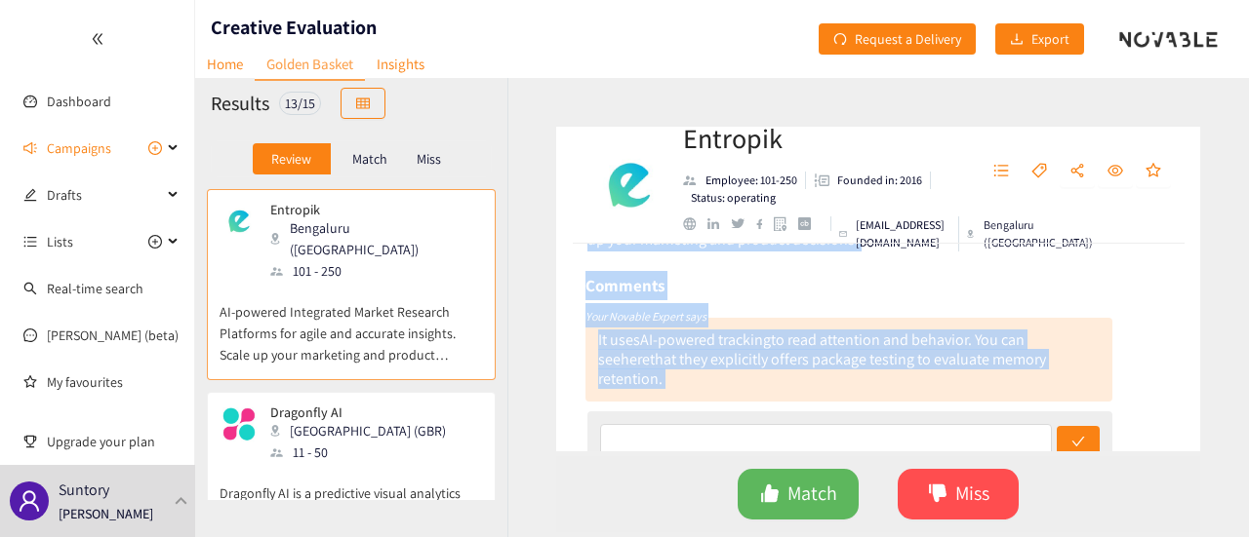
click at [1130, 365] on div "AI -powered Integrated Market Research Platforms for agile and accurate insight…" at bounding box center [878, 348] width 644 height 208
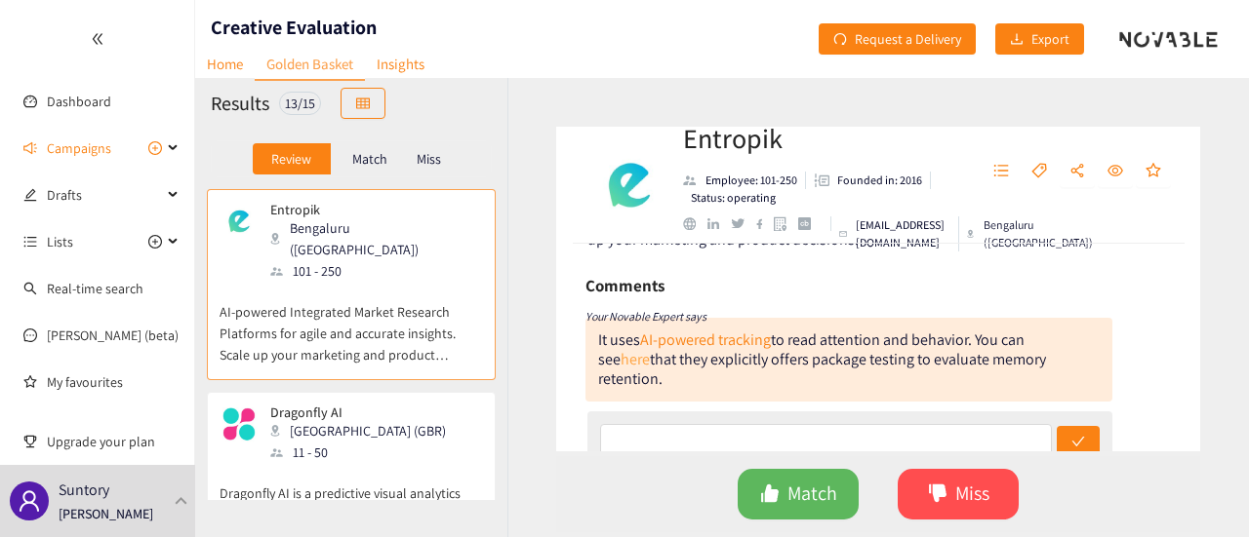
click at [650, 349] on link "here" at bounding box center [634, 359] width 29 height 20
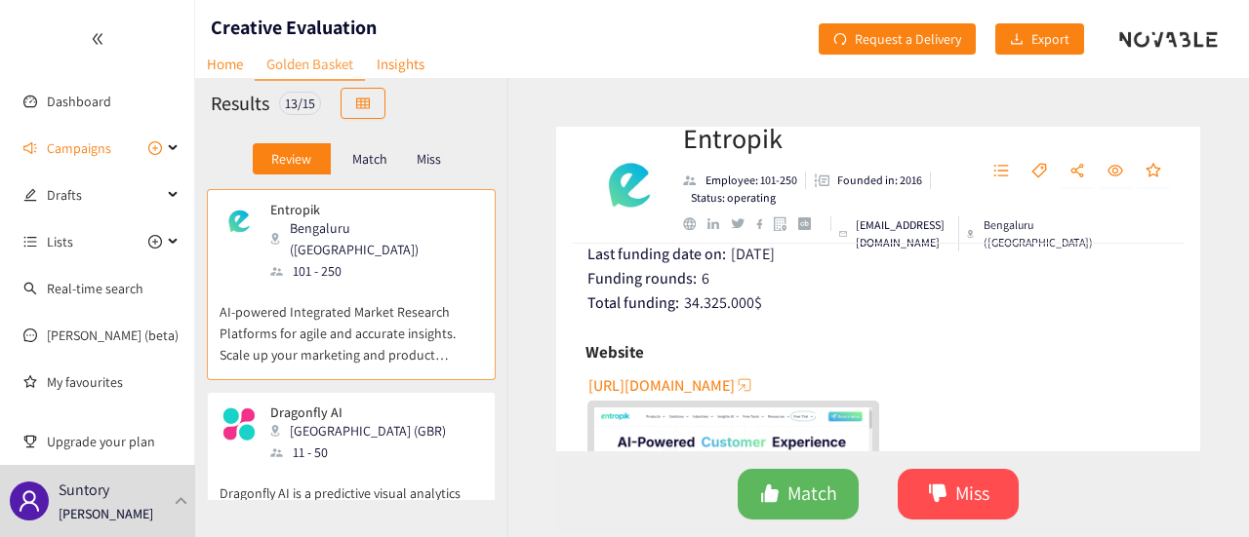
scroll to position [460, 0]
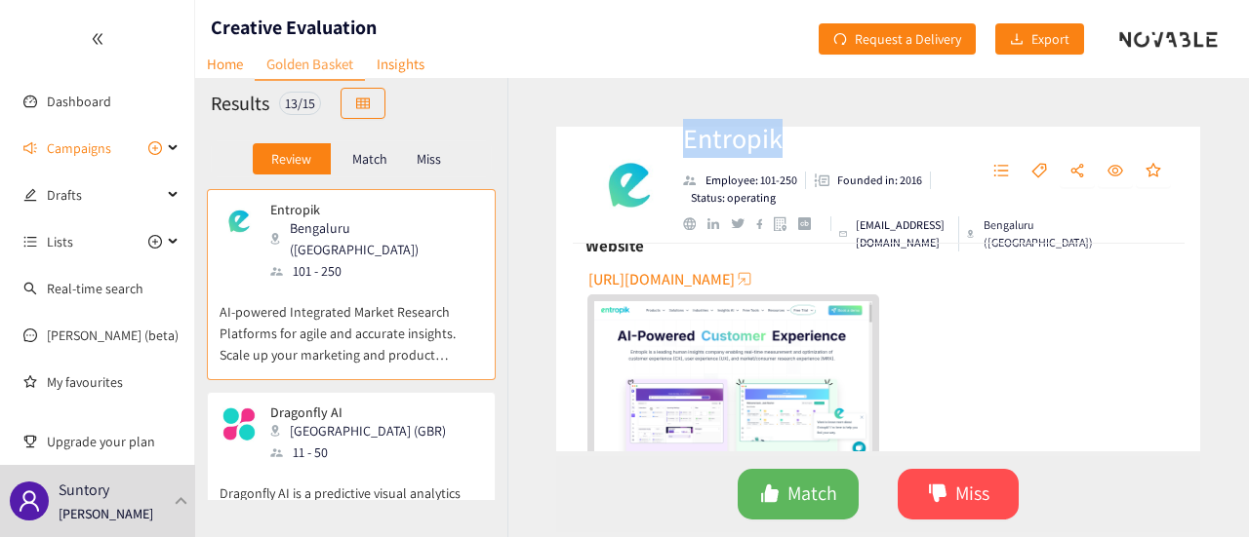
drag, startPoint x: 786, startPoint y: 139, endPoint x: 687, endPoint y: 143, distance: 99.6
click at [687, 143] on h2 "Entropik" at bounding box center [819, 138] width 273 height 39
copy h2 "Entropik"
click at [1085, 476] on div "Match Miss" at bounding box center [878, 495] width 644 height 76
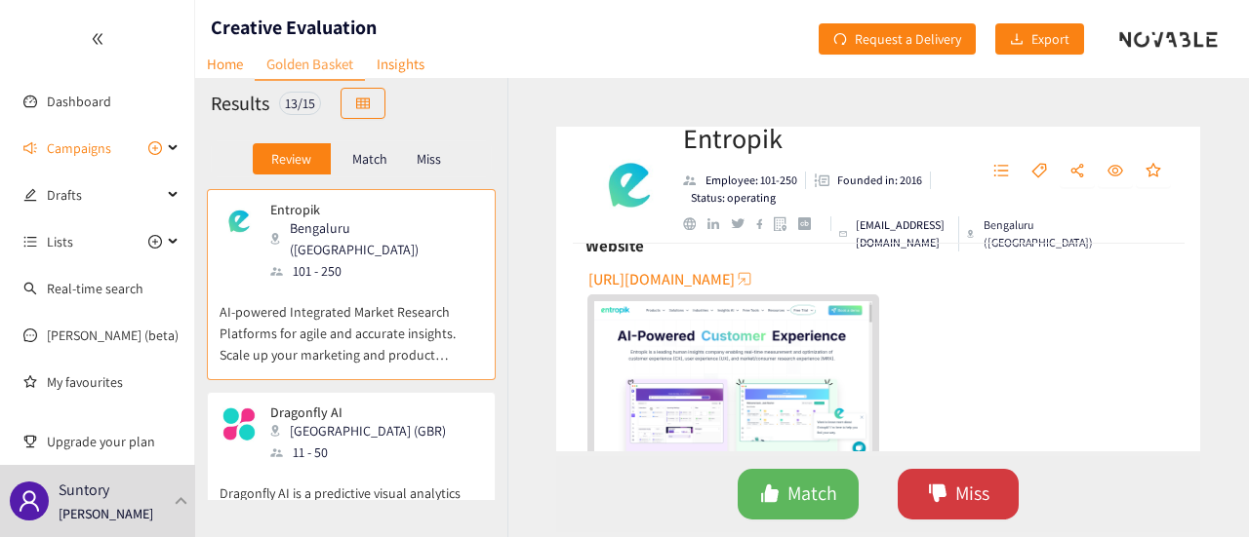
click at [966, 490] on span "Miss" at bounding box center [972, 494] width 34 height 30
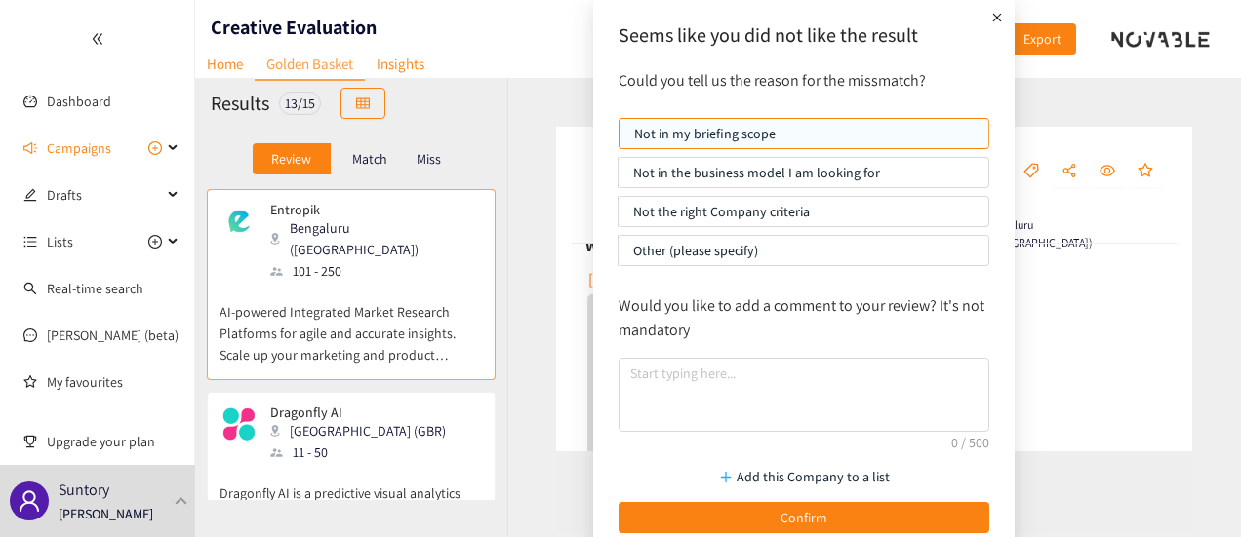
click at [814, 209] on p "Not the right Company criteria" at bounding box center [803, 211] width 340 height 29
click at [618, 217] on input "Not the right Company criteria" at bounding box center [618, 217] width 0 height 0
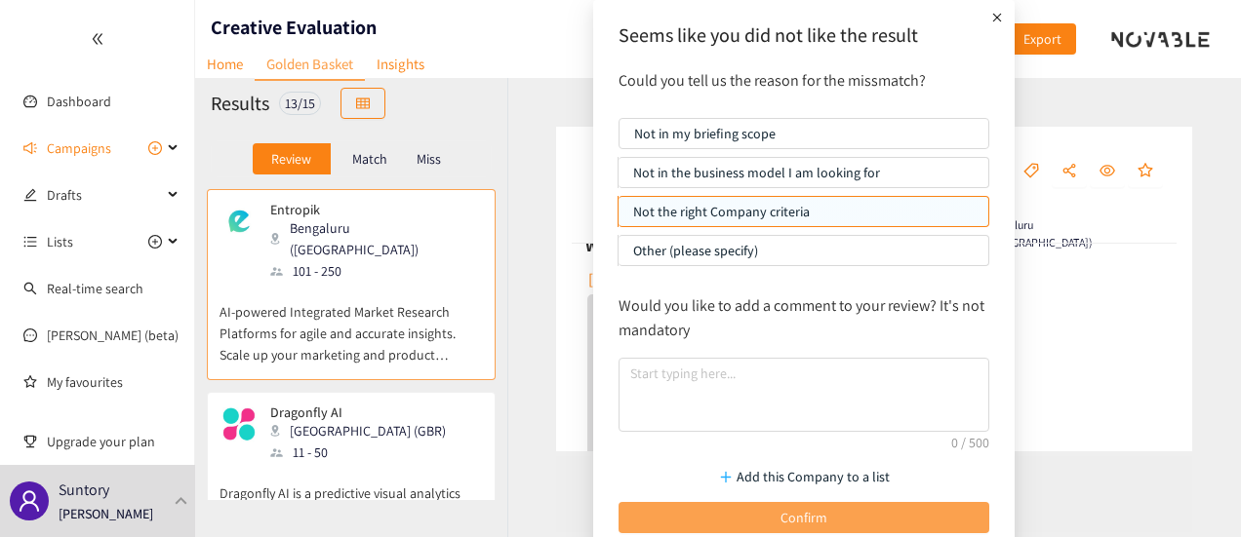
click at [853, 518] on button "Confirm" at bounding box center [803, 517] width 371 height 31
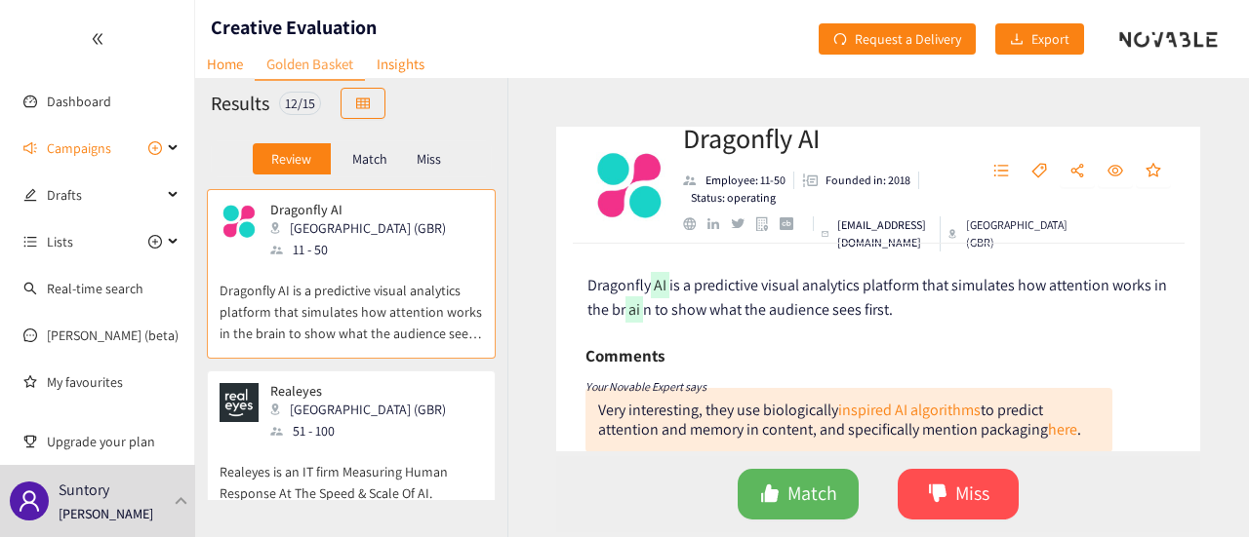
click at [427, 309] on p "Dragonfly AI is a predictive visual analytics platform that simulates how atten…" at bounding box center [350, 302] width 263 height 84
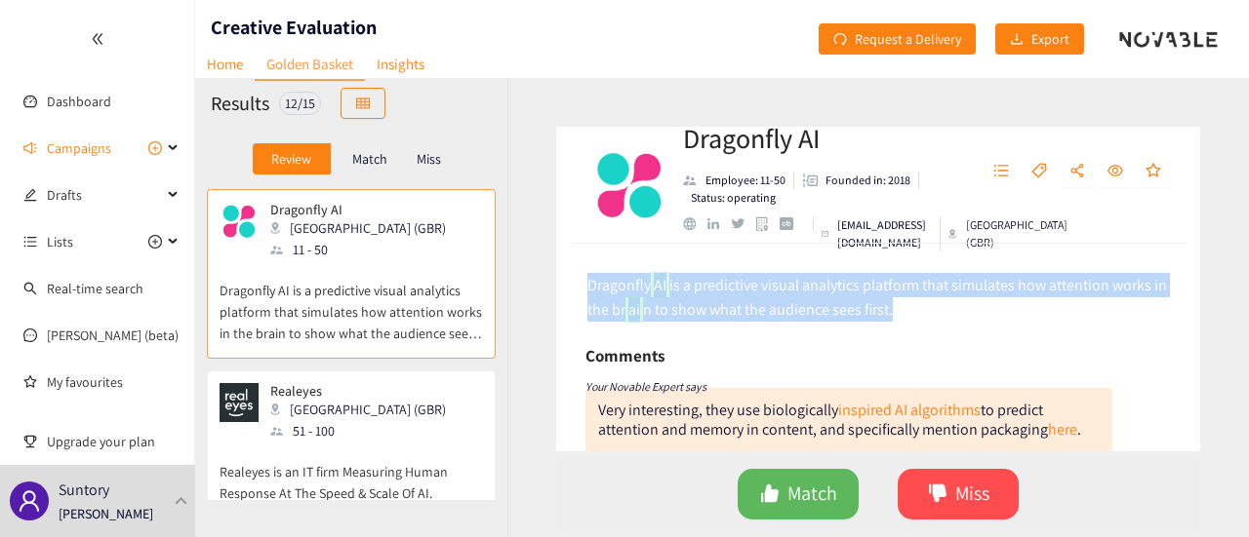
drag, startPoint x: 590, startPoint y: 283, endPoint x: 948, endPoint y: 323, distance: 360.2
click at [948, 323] on div "Dragonfly AI is a predictive visual analytics platform that simulates how atten…" at bounding box center [878, 348] width 644 height 208
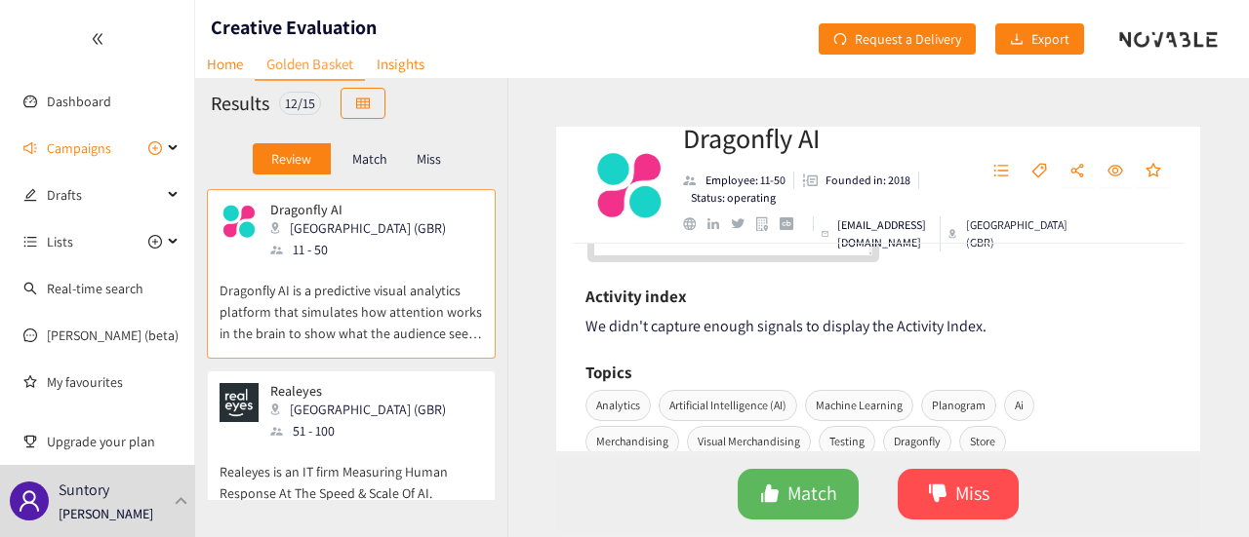
scroll to position [624, 0]
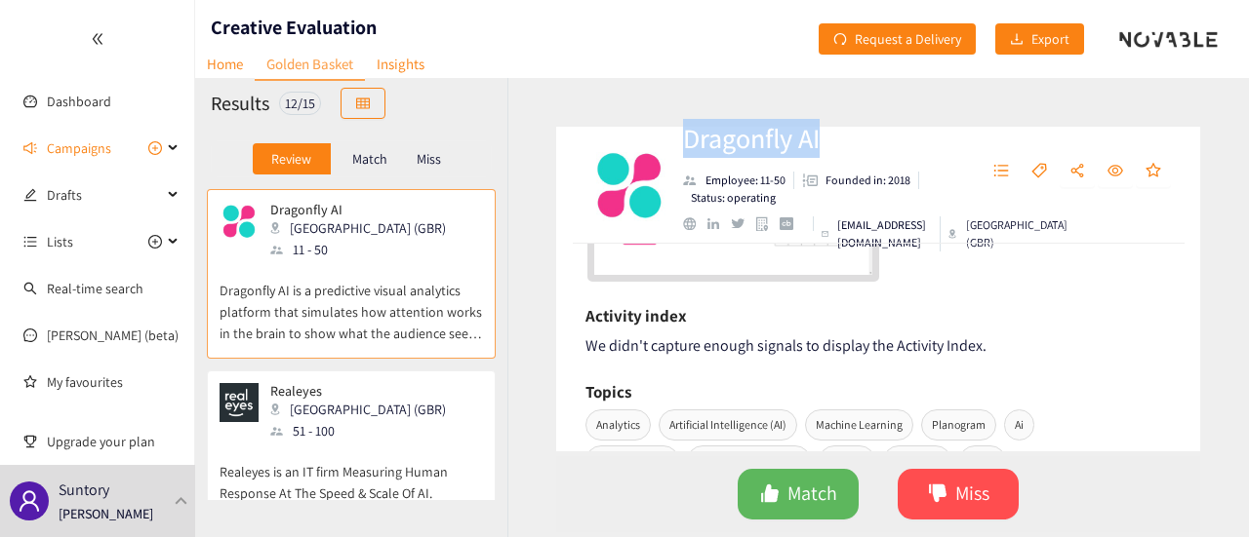
drag, startPoint x: 851, startPoint y: 130, endPoint x: 675, endPoint y: 135, distance: 175.7
click at [675, 135] on div "Dragonfly AI Employee: 11-50 Founded in: 2018 Status: operating [EMAIL_ADDRESS]…" at bounding box center [878, 185] width 644 height 117
copy h2 "Dragonfly AI"
